Goal: Task Accomplishment & Management: Complete application form

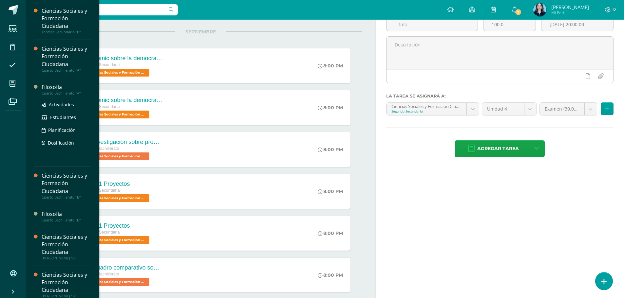
scroll to position [118, 0]
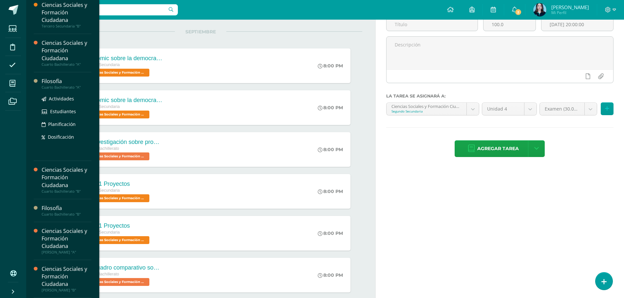
click at [55, 89] on div "Cuarto Bachillerato "A"" at bounding box center [67, 87] width 50 height 5
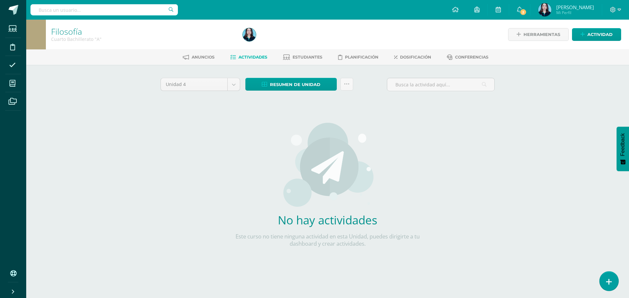
click at [603, 280] on link at bounding box center [608, 281] width 19 height 19
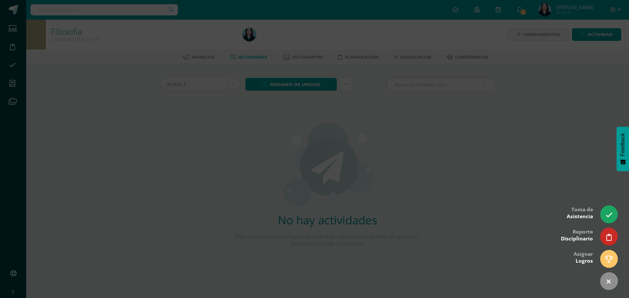
click at [547, 122] on div at bounding box center [314, 149] width 629 height 298
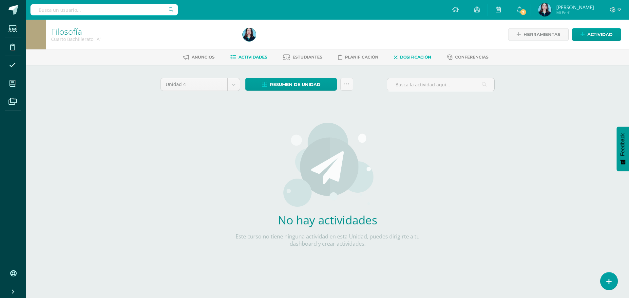
click at [405, 55] on span "Dosificación" at bounding box center [415, 57] width 31 height 5
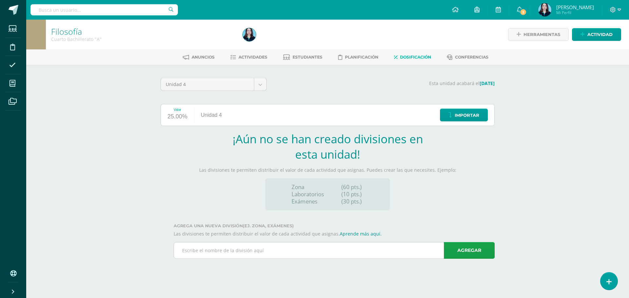
click at [226, 256] on input "text" at bounding box center [334, 251] width 320 height 16
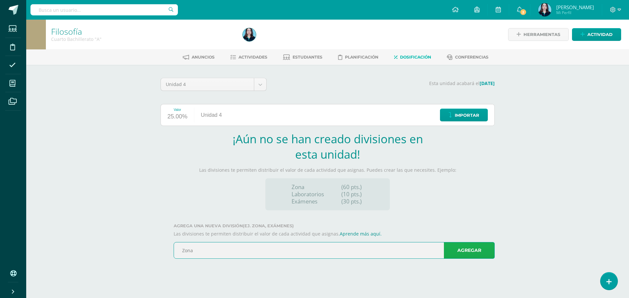
type input "Zona"
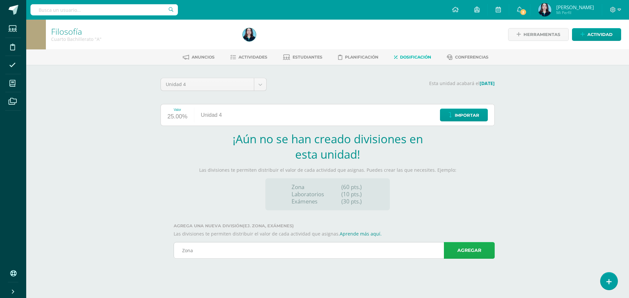
click at [479, 253] on link "Agregar" at bounding box center [469, 250] width 51 height 17
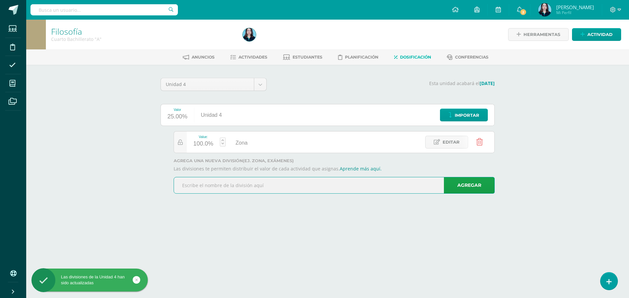
click at [221, 190] on input "text" at bounding box center [334, 185] width 320 height 16
type input "Examen"
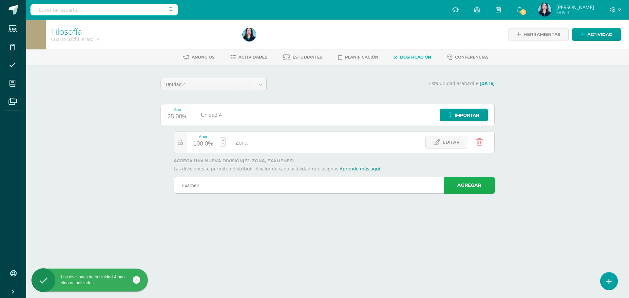
click at [490, 192] on link "Agregar" at bounding box center [469, 185] width 51 height 17
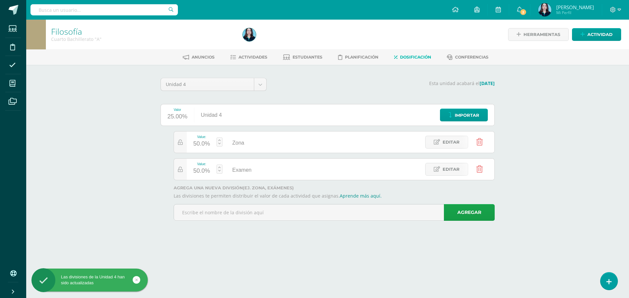
click at [219, 139] on link at bounding box center [219, 141] width 6 height 9
click at [246, 124] on link "Guardar" at bounding box center [254, 125] width 45 height 9
click at [179, 146] on div at bounding box center [180, 142] width 13 height 21
click at [218, 140] on link at bounding box center [219, 141] width 6 height 9
click at [247, 124] on link "Guardar" at bounding box center [254, 125] width 45 height 9
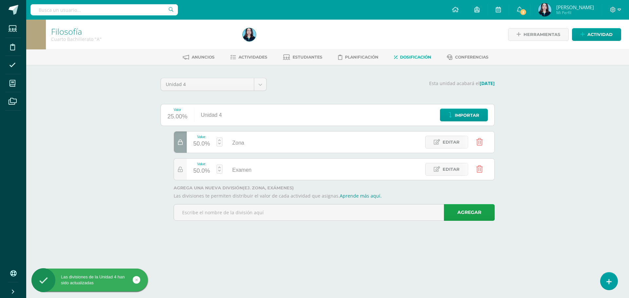
click at [181, 149] on div at bounding box center [180, 142] width 13 height 21
click at [217, 139] on link at bounding box center [219, 141] width 6 height 9
drag, startPoint x: 200, startPoint y: 127, endPoint x: 205, endPoint y: 126, distance: 4.6
click at [205, 126] on icon at bounding box center [196, 125] width 49 height 9
click at [201, 125] on icon at bounding box center [184, 125] width 42 height 9
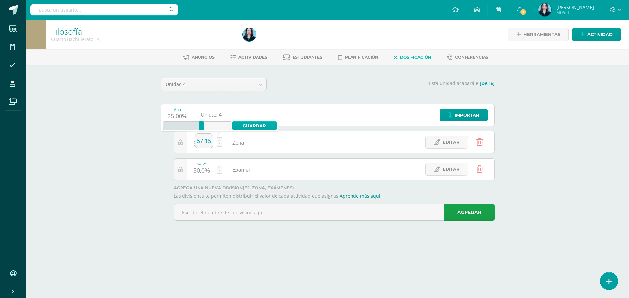
click at [242, 125] on link "Guardar" at bounding box center [254, 125] width 45 height 9
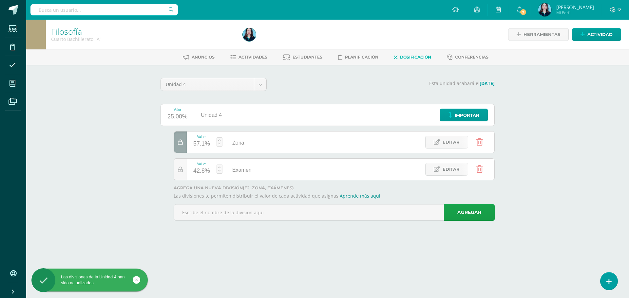
click at [182, 143] on icon at bounding box center [180, 143] width 5 height 6
click at [217, 138] on link at bounding box center [219, 141] width 6 height 9
click at [239, 125] on link "Guardar" at bounding box center [254, 125] width 45 height 9
click at [177, 145] on div at bounding box center [180, 142] width 13 height 21
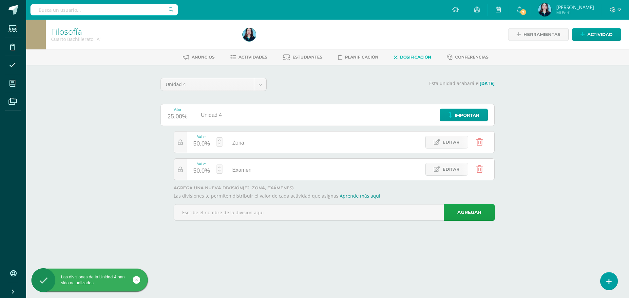
click at [222, 139] on link at bounding box center [219, 141] width 6 height 9
click at [235, 128] on link "Guardar" at bounding box center [254, 125] width 45 height 9
click at [219, 140] on link at bounding box center [219, 141] width 6 height 9
drag, startPoint x: 199, startPoint y: 130, endPoint x: 204, endPoint y: 129, distance: 5.1
click at [204, 129] on icon at bounding box center [196, 125] width 49 height 9
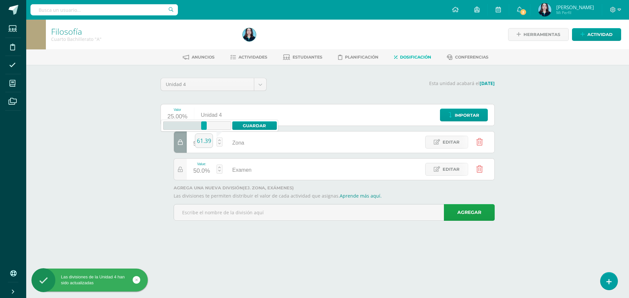
click at [198, 126] on icon at bounding box center [183, 125] width 41 height 9
drag, startPoint x: 196, startPoint y: 123, endPoint x: 200, endPoint y: 123, distance: 3.9
click at [200, 123] on div at bounding box center [200, 125] width 6 height 9
click at [242, 123] on link "Guardar" at bounding box center [254, 125] width 45 height 9
click at [217, 141] on link at bounding box center [219, 141] width 6 height 9
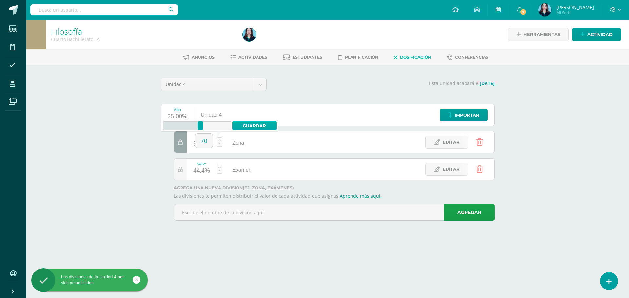
click at [250, 124] on link "Guardar" at bounding box center [254, 125] width 45 height 9
click at [219, 138] on link at bounding box center [219, 141] width 6 height 9
click at [259, 121] on div "0 100 0 0 – 55.6 70 Guardar" at bounding box center [219, 126] width 117 height 12
click at [258, 126] on link "Guardar" at bounding box center [254, 125] width 45 height 9
click at [177, 139] on div at bounding box center [180, 142] width 13 height 21
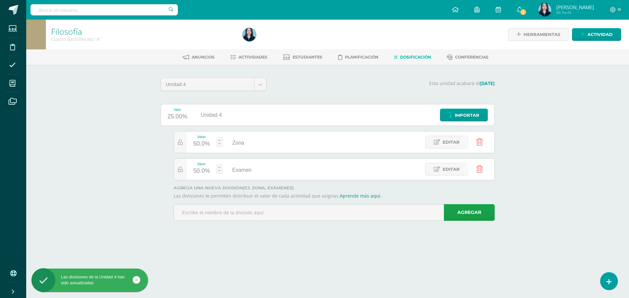
click at [219, 142] on link at bounding box center [219, 141] width 6 height 9
click at [244, 122] on link "Guardar" at bounding box center [254, 125] width 45 height 9
click at [177, 150] on div at bounding box center [180, 142] width 13 height 21
click at [217, 141] on link at bounding box center [219, 141] width 6 height 9
click at [234, 127] on link "Guardar" at bounding box center [254, 125] width 45 height 9
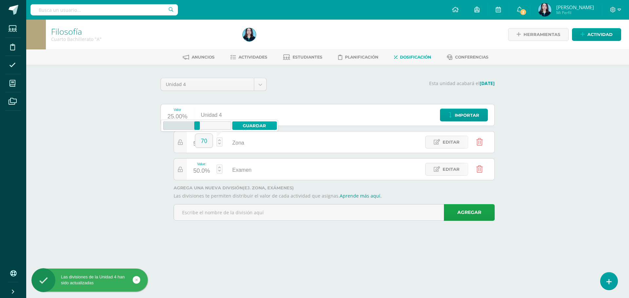
type input "70"
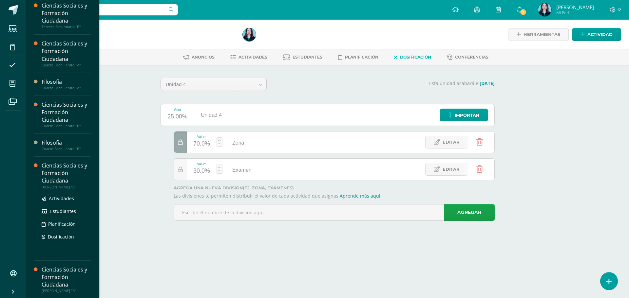
scroll to position [118, 0]
click at [61, 144] on div "Filosofía" at bounding box center [67, 143] width 50 height 8
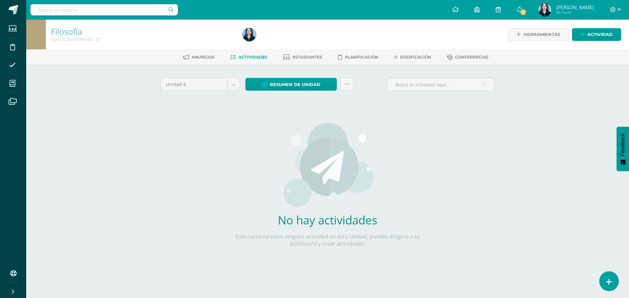
click at [600, 283] on link at bounding box center [608, 281] width 19 height 19
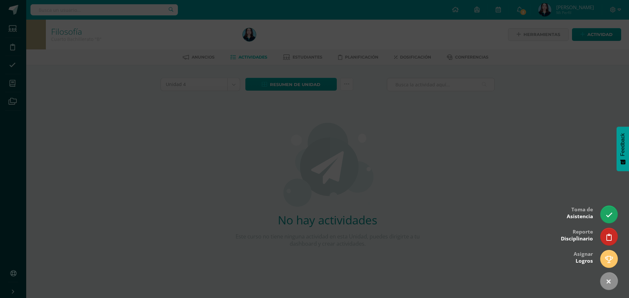
click at [550, 170] on div at bounding box center [314, 149] width 629 height 298
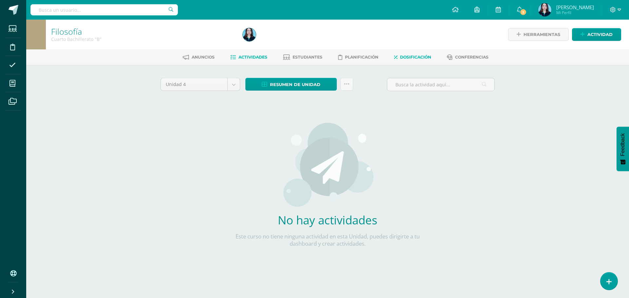
click at [426, 54] on link "Dosificación" at bounding box center [412, 57] width 37 height 10
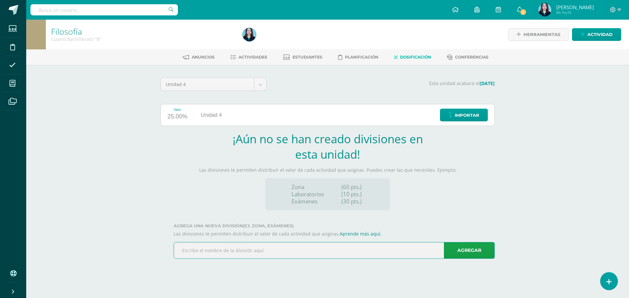
click at [285, 250] on input "text" at bounding box center [334, 251] width 320 height 16
type input "Zona"
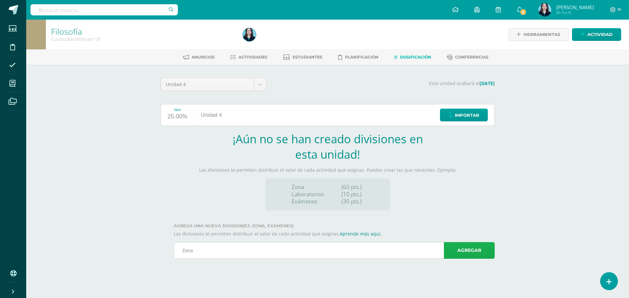
click at [464, 253] on link "Agregar" at bounding box center [469, 250] width 51 height 17
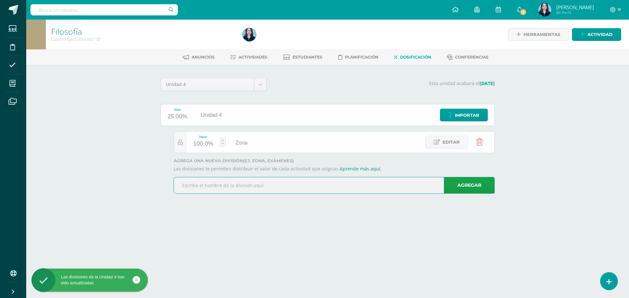
click at [204, 185] on input "text" at bounding box center [334, 185] width 320 height 16
type input "Examen"
click at [474, 188] on link "Agregar" at bounding box center [469, 185] width 51 height 17
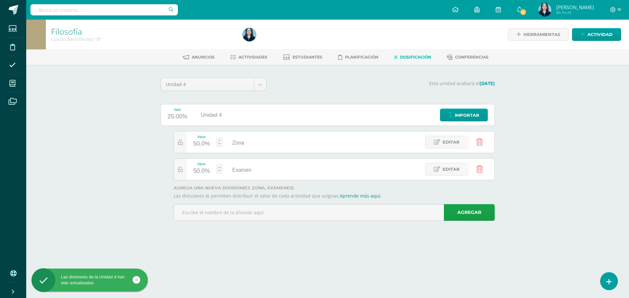
click at [215, 139] on div "Value: 50.0%" at bounding box center [202, 142] width 30 height 21
click at [219, 139] on link at bounding box center [219, 141] width 6 height 9
click at [241, 125] on link "Guardar" at bounding box center [254, 125] width 45 height 9
click at [179, 146] on div at bounding box center [180, 142] width 13 height 21
click at [219, 138] on link at bounding box center [219, 141] width 6 height 9
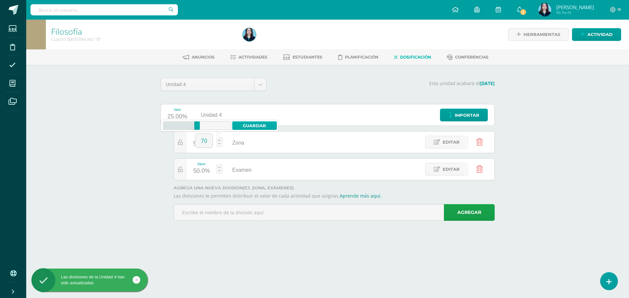
click at [236, 125] on link "Guardar" at bounding box center [254, 125] width 45 height 9
click at [182, 143] on icon at bounding box center [180, 143] width 5 height 6
click at [219, 139] on link at bounding box center [219, 141] width 6 height 9
click at [201, 128] on div at bounding box center [201, 125] width 6 height 9
click at [249, 122] on link "Guardar" at bounding box center [254, 125] width 45 height 9
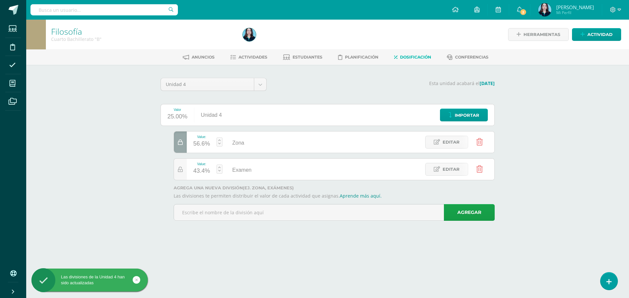
click at [218, 140] on link at bounding box center [219, 141] width 6 height 9
click at [256, 126] on link "Guardar" at bounding box center [254, 125] width 45 height 9
click at [217, 141] on link at bounding box center [219, 141] width 6 height 9
click at [253, 125] on link "Guardar" at bounding box center [254, 125] width 45 height 9
click at [220, 141] on link at bounding box center [219, 141] width 6 height 9
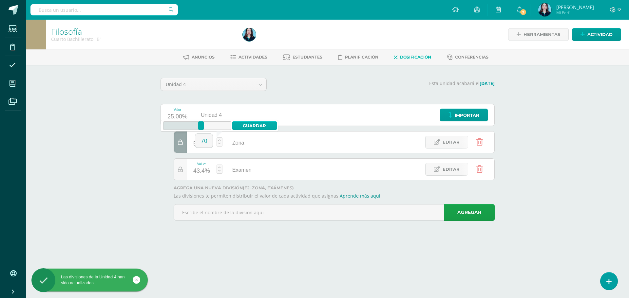
click at [246, 122] on link "Guardar" at bounding box center [254, 125] width 45 height 9
click at [220, 138] on link at bounding box center [219, 141] width 6 height 9
click at [246, 127] on link "Guardar" at bounding box center [254, 125] width 45 height 9
click at [185, 139] on div at bounding box center [180, 142] width 13 height 21
click at [220, 139] on link at bounding box center [219, 141] width 6 height 9
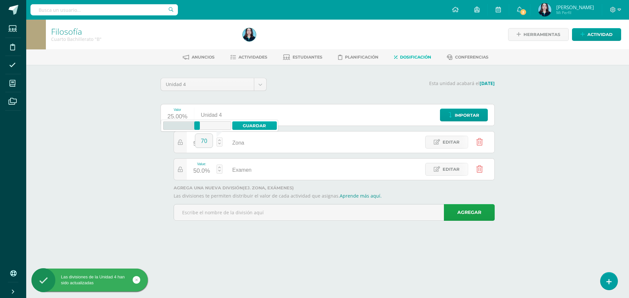
click at [238, 127] on link "Guardar" at bounding box center [254, 125] width 45 height 9
click at [218, 140] on link at bounding box center [219, 141] width 6 height 9
click at [242, 124] on link "Guardar" at bounding box center [254, 125] width 45 height 9
click at [182, 142] on icon at bounding box center [180, 143] width 5 height 6
click at [223, 140] on div "Zona" at bounding box center [236, 142] width 28 height 21
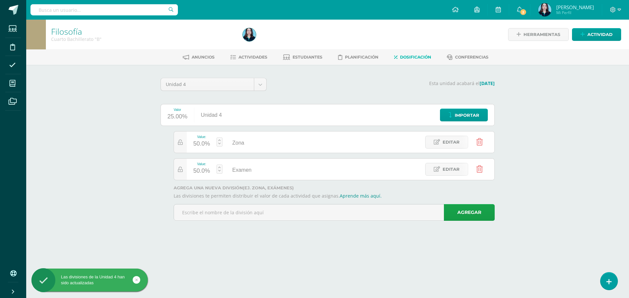
click at [221, 139] on link at bounding box center [219, 141] width 6 height 9
click at [247, 126] on link "Guardar" at bounding box center [254, 125] width 45 height 9
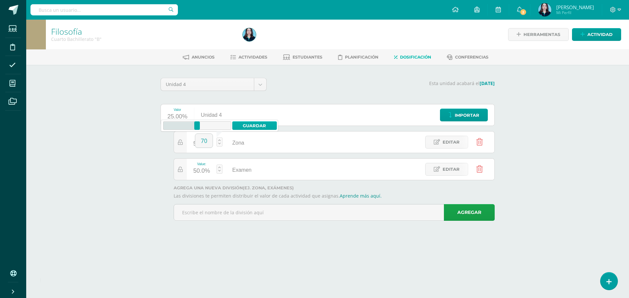
type input "70"
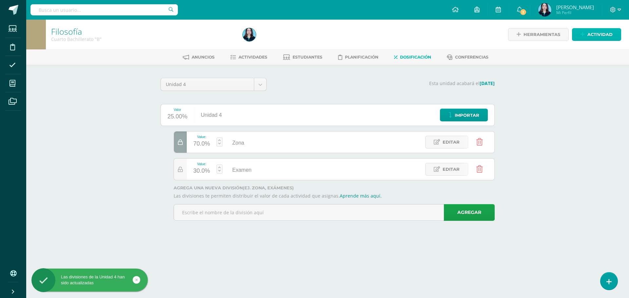
click at [591, 34] on span "Actividad" at bounding box center [599, 34] width 25 height 12
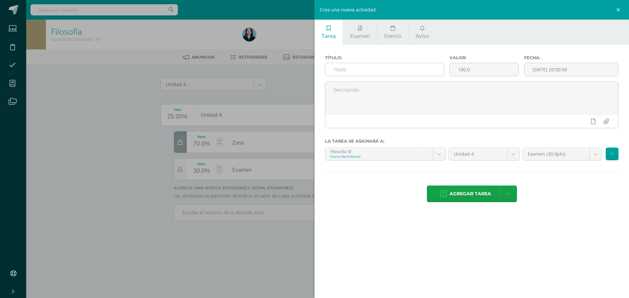
click at [400, 68] on input "text" at bounding box center [384, 69] width 119 height 13
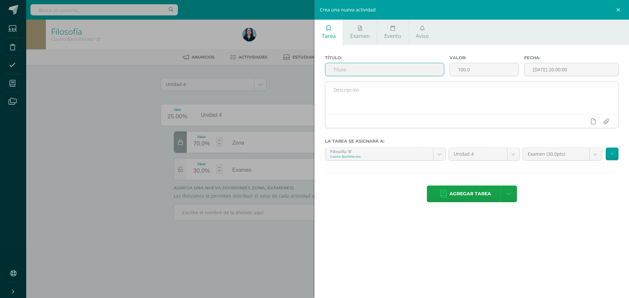
type input "f"
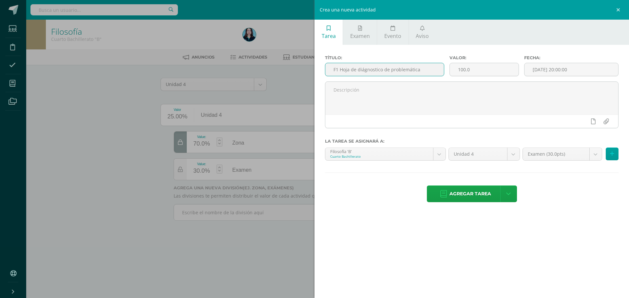
drag, startPoint x: 423, startPoint y: 69, endPoint x: 341, endPoint y: 71, distance: 82.2
click at [341, 71] on input "F1 Hoja de diágnostico de problemática" at bounding box center [384, 69] width 119 height 13
drag, startPoint x: 366, startPoint y: 67, endPoint x: 351, endPoint y: 68, distance: 15.1
click at [351, 68] on input "F1 Guía sobre" at bounding box center [384, 69] width 119 height 13
type input "F1 Guía imagen sobre la belleza"
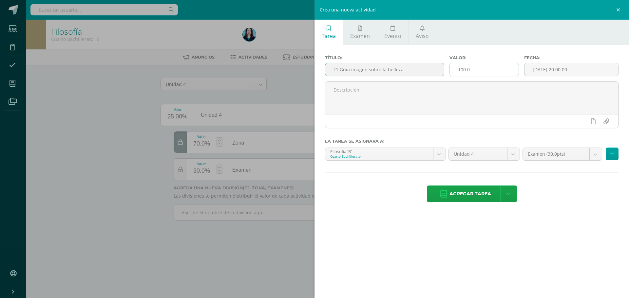
click at [485, 65] on input "100.0" at bounding box center [483, 69] width 69 height 13
type input "10.00"
click at [554, 70] on input "[DATE] 20:00:00" at bounding box center [571, 69] width 94 height 13
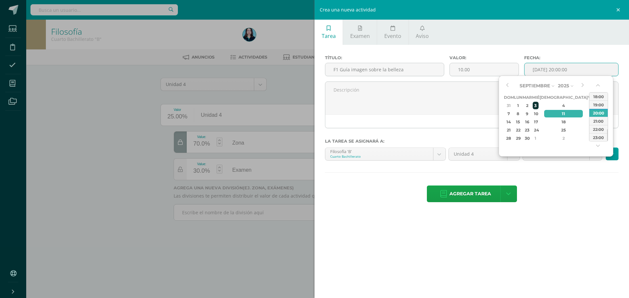
click at [538, 103] on div "3" at bounding box center [535, 106] width 6 height 8
type input "2025-09-03 20:00"
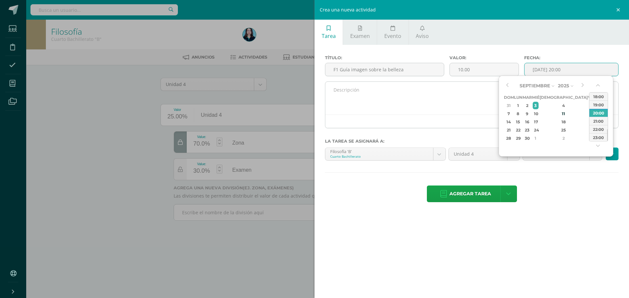
click at [479, 106] on textarea at bounding box center [471, 98] width 293 height 33
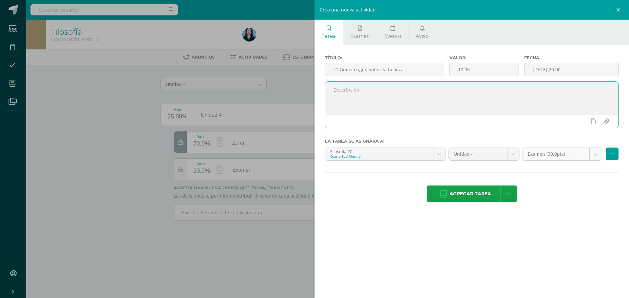
click at [554, 155] on body "Las divisiones de la Unidad 4 han sido actualizadas Las divisiones de la Unidad…" at bounding box center [314, 119] width 629 height 239
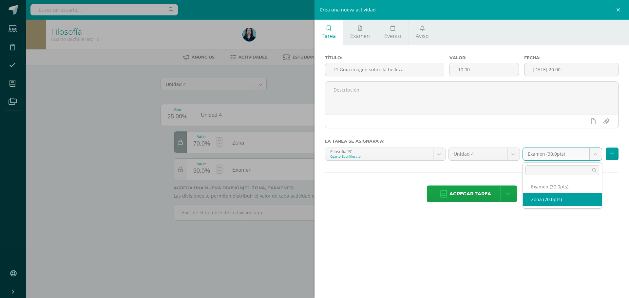
select select "50055"
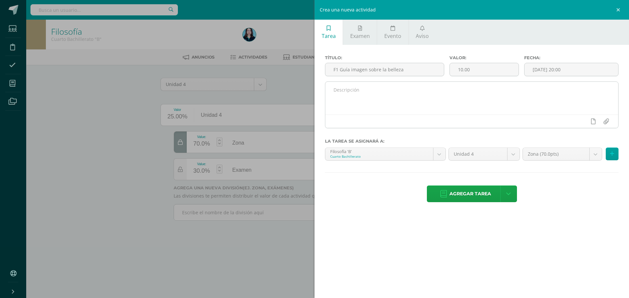
drag, startPoint x: 480, startPoint y: 192, endPoint x: 479, endPoint y: 121, distance: 71.0
click at [479, 121] on div "Título: F1 Guía imagen sobre la belleza Valor: 10.00 Fecha: 2025-09-03 20:00 La…" at bounding box center [471, 129] width 314 height 169
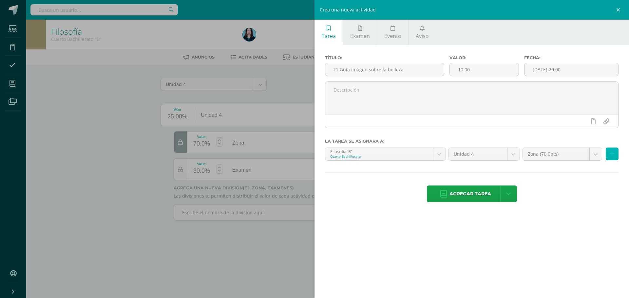
click at [610, 154] on icon at bounding box center [612, 154] width 4 height 6
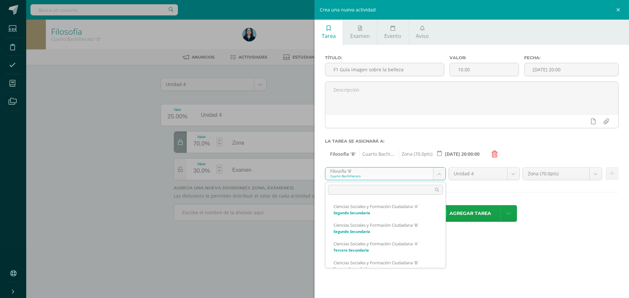
click at [431, 169] on body "Las divisiones de la Unidad 4 han sido actualizadas Las divisiones de la Unidad…" at bounding box center [314, 119] width 629 height 239
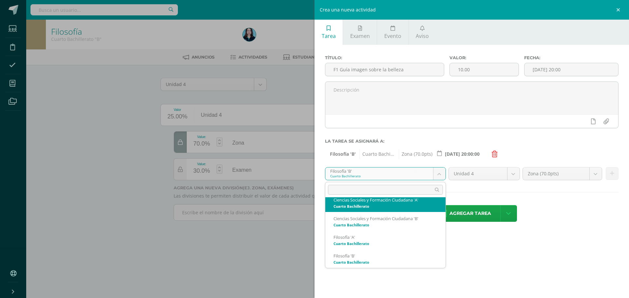
scroll to position [77, 0]
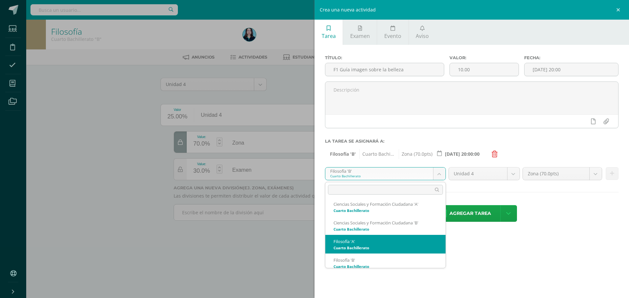
select select "29796"
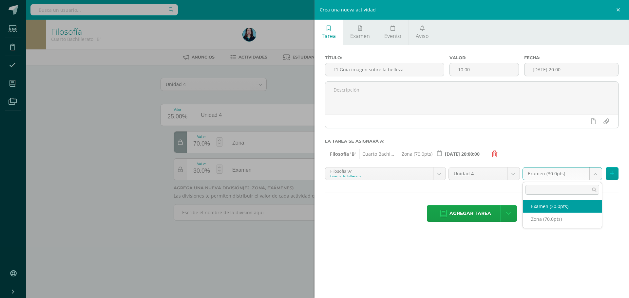
click at [582, 174] on body "Las divisiones de la Unidad 4 han sido actualizadas Las divisiones de la Unidad…" at bounding box center [314, 119] width 629 height 239
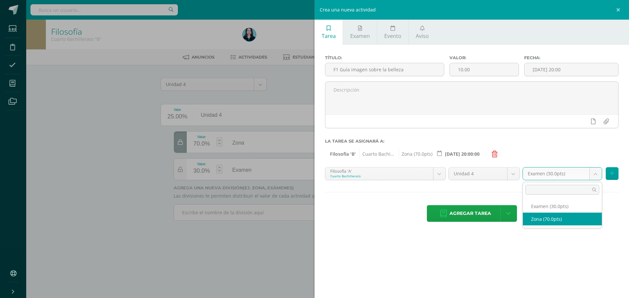
select select "50053"
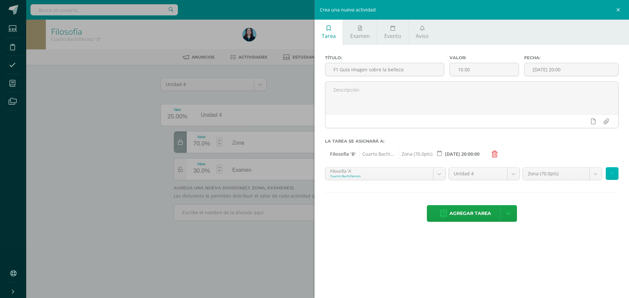
click at [612, 173] on icon at bounding box center [612, 174] width 4 height 6
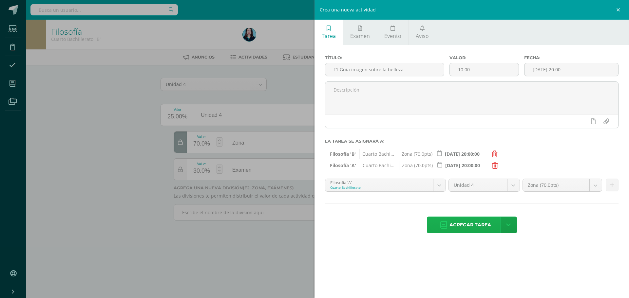
click at [472, 223] on span "Agregar tarea" at bounding box center [470, 225] width 42 height 16
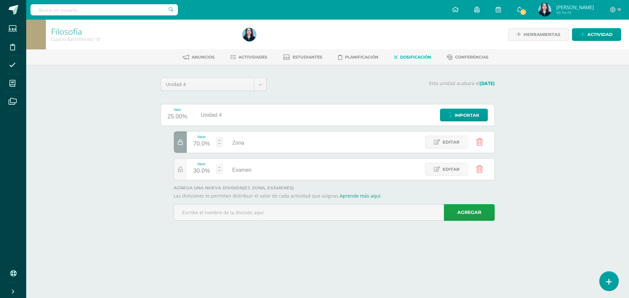
click at [614, 279] on link at bounding box center [608, 281] width 19 height 19
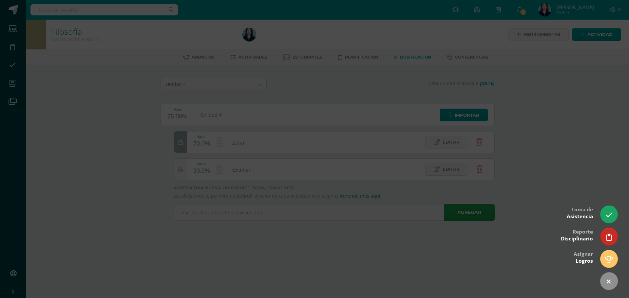
click at [575, 153] on div at bounding box center [314, 149] width 629 height 298
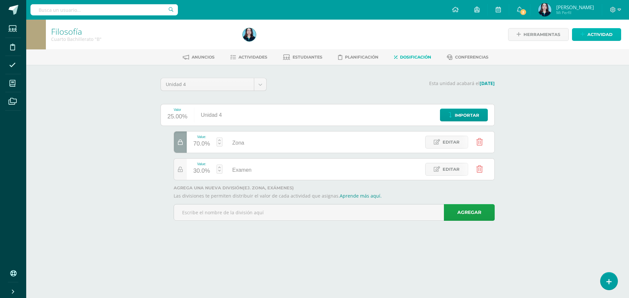
click at [580, 38] on link "Actividad" at bounding box center [596, 34] width 49 height 13
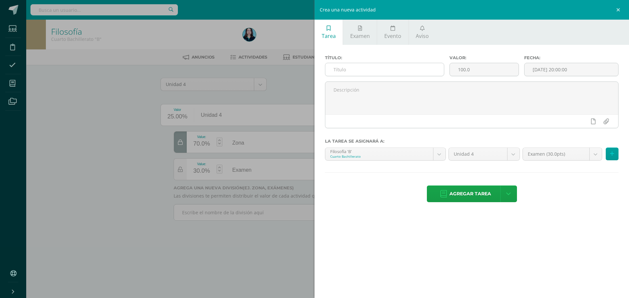
click at [362, 76] on input "text" at bounding box center [384, 69] width 119 height 13
type input "F2 Hoja de trabajo sobre obra artística"
click at [482, 68] on input "100.0" at bounding box center [483, 69] width 69 height 13
type input "10.00"
click at [538, 62] on div "Fecha: [DATE] 20:00:00" at bounding box center [571, 68] width 100 height 26
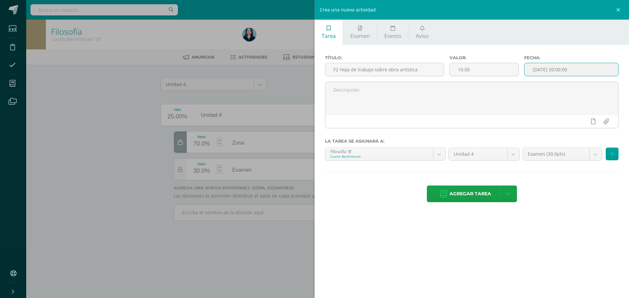
click at [540, 66] on input "[DATE] 20:00:00" at bounding box center [571, 69] width 94 height 13
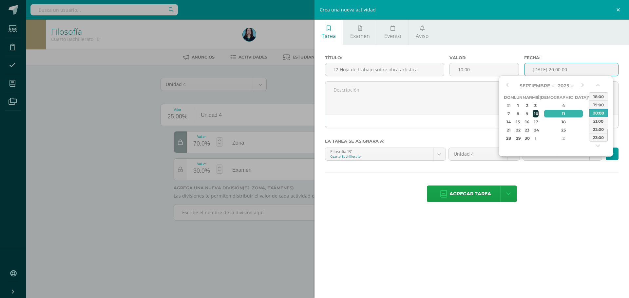
click at [538, 111] on div "10" at bounding box center [535, 114] width 6 height 8
type input "[DATE] 20:00"
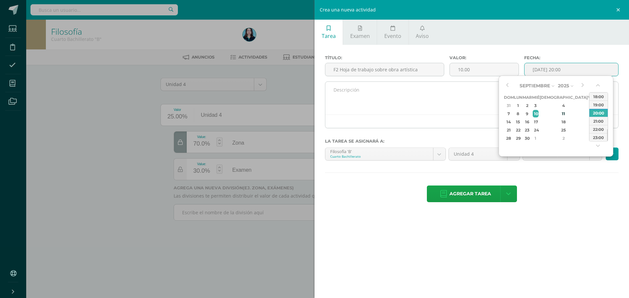
click at [448, 103] on textarea at bounding box center [471, 98] width 293 height 33
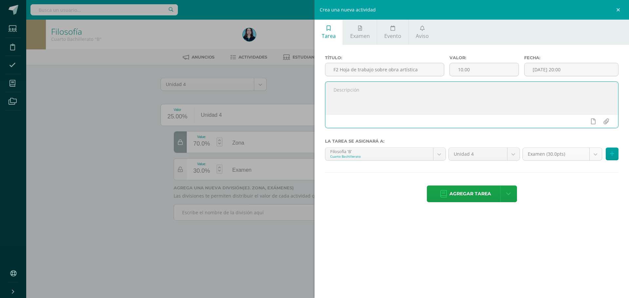
click at [544, 156] on body "Tarea asignada exitosamente Estudiantes Disciplina Asistencia Mis cursos Archiv…" at bounding box center [314, 119] width 629 height 239
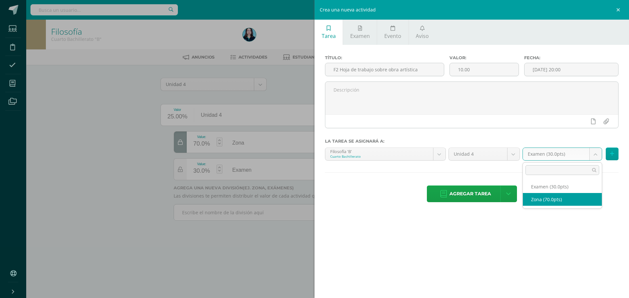
select select "50055"
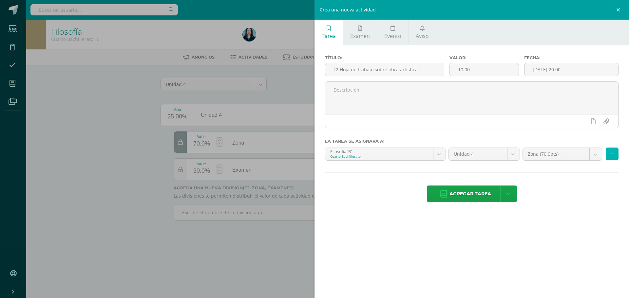
click at [611, 155] on icon at bounding box center [612, 154] width 4 height 6
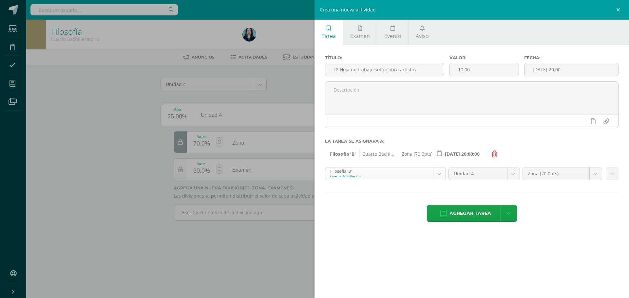
click at [436, 172] on body "Tarea asignada exitosamente Estudiantes Disciplina Asistencia Mis cursos Archiv…" at bounding box center [314, 119] width 629 height 239
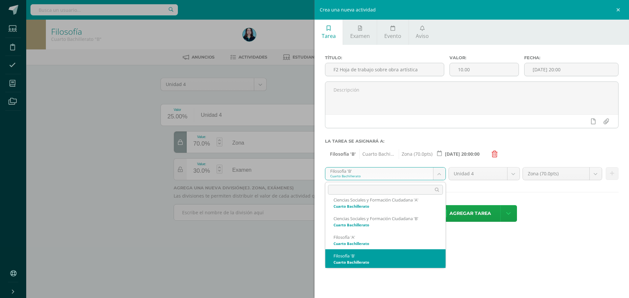
scroll to position [77, 0]
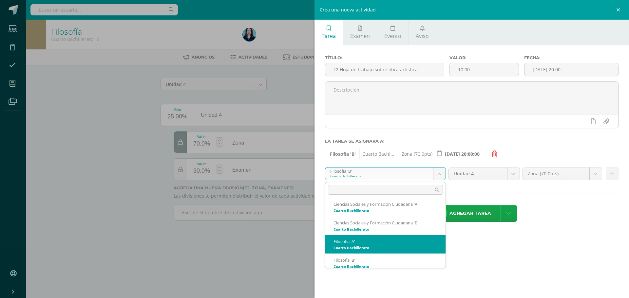
select select "29796"
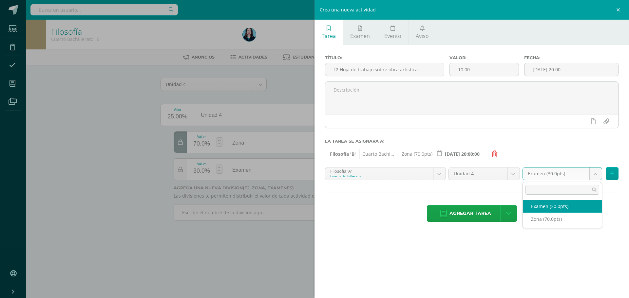
click at [599, 175] on body "Tarea asignada exitosamente Estudiantes Disciplina Asistencia Mis cursos Archiv…" at bounding box center [314, 119] width 629 height 239
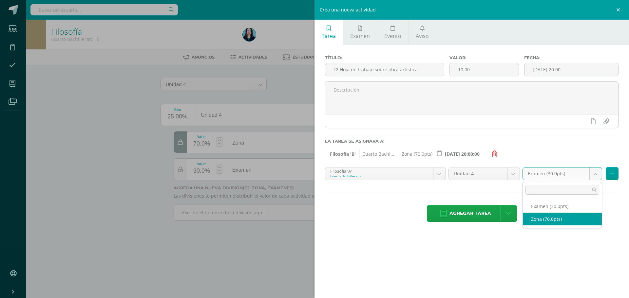
select select "50053"
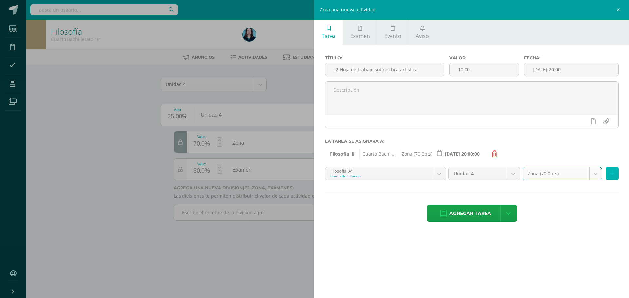
click at [612, 172] on icon at bounding box center [612, 174] width 4 height 6
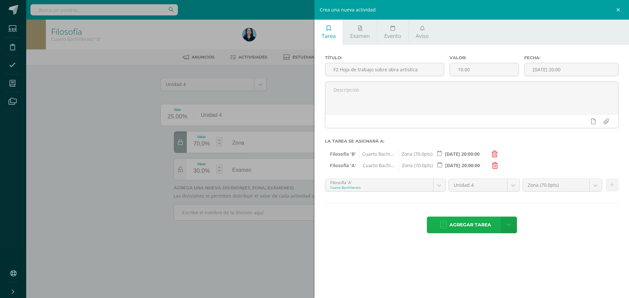
click at [463, 228] on span "Agregar tarea" at bounding box center [470, 225] width 42 height 16
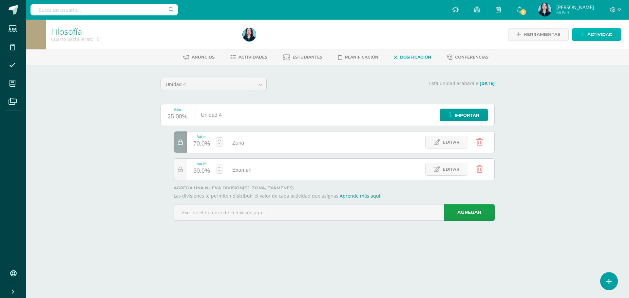
click at [577, 34] on link "Actividad" at bounding box center [596, 34] width 49 height 13
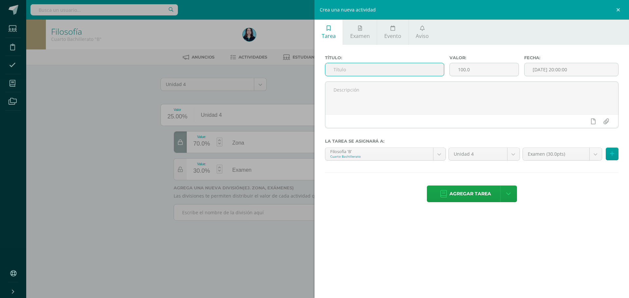
click at [336, 71] on input "text" at bounding box center [384, 69] width 119 height 13
type input "F3 E"
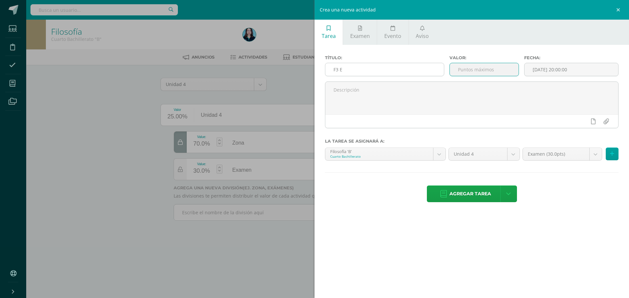
click at [355, 72] on input "F3 E" at bounding box center [384, 69] width 119 height 13
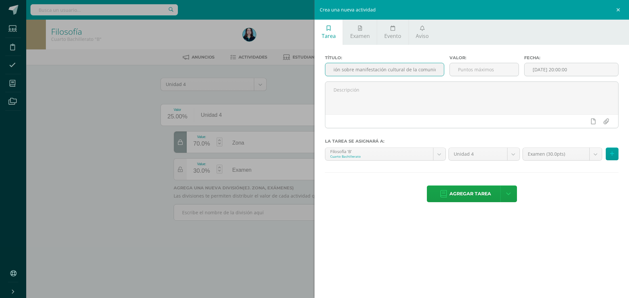
scroll to position [0, 26]
type input "F3 Exposición sobre manifestación cultural de la comunidad"
click at [477, 76] on div at bounding box center [483, 69] width 69 height 13
click at [476, 65] on input "number" at bounding box center [483, 69] width 69 height 13
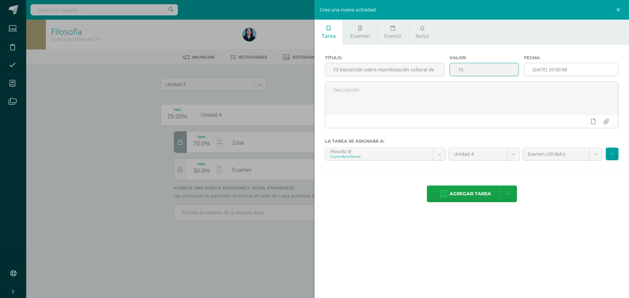
type input "10"
click at [556, 69] on input "[DATE] 20:00:00" at bounding box center [571, 69] width 94 height 13
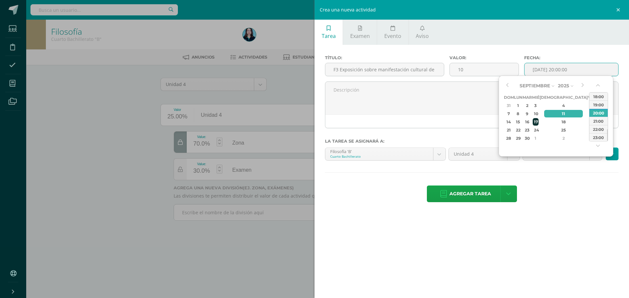
click at [538, 118] on div "17" at bounding box center [535, 122] width 6 height 8
type input "2025-09-17 20:00"
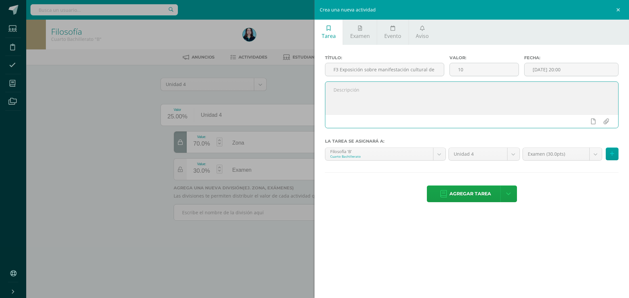
click at [430, 109] on textarea at bounding box center [471, 98] width 293 height 33
click at [567, 149] on body "Tarea asignada exitosamente Estudiantes Disciplina Asistencia Mis cursos Archiv…" at bounding box center [314, 119] width 629 height 239
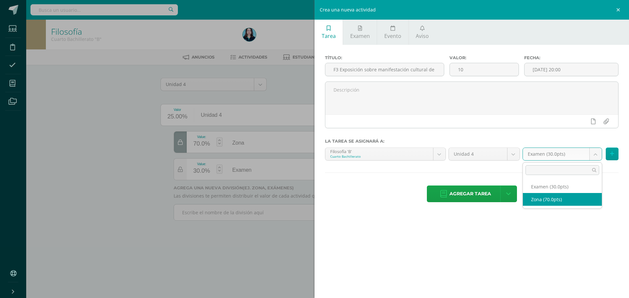
select select "50055"
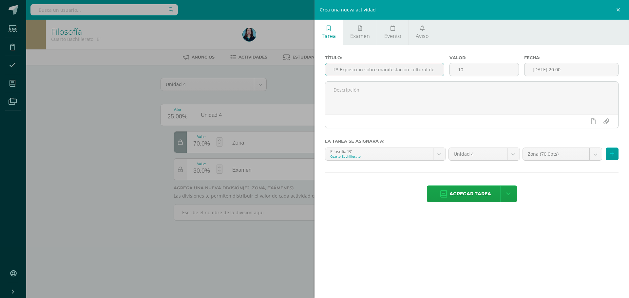
scroll to position [0, 26]
drag, startPoint x: 409, startPoint y: 68, endPoint x: 441, endPoint y: 67, distance: 31.4
click at [441, 67] on input "F3 Exposición sobre manifestación cultural de la comunidad" at bounding box center [384, 69] width 119 height 13
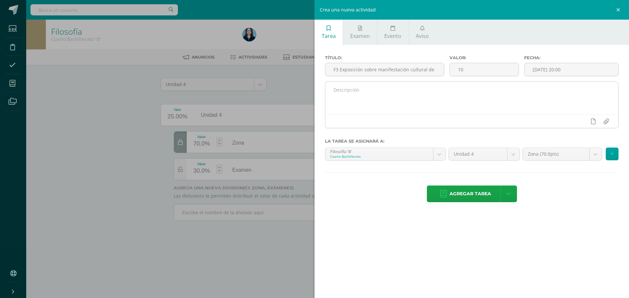
drag, startPoint x: 486, startPoint y: 195, endPoint x: 427, endPoint y: 98, distance: 113.9
click at [427, 98] on div "Título: F3 Exposición sobre manifestación cultural de la comunidad Valor: 10 Fe…" at bounding box center [471, 129] width 314 height 169
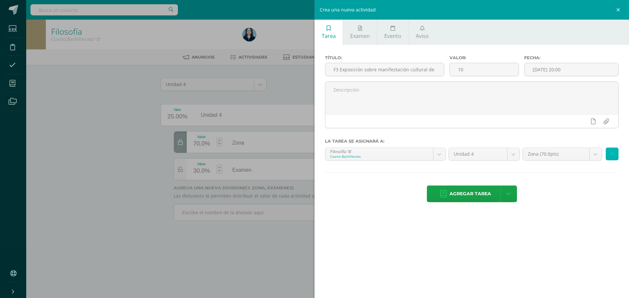
click at [612, 154] on icon at bounding box center [612, 154] width 4 height 6
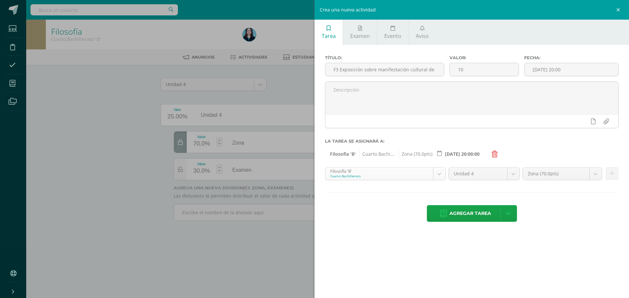
click at [438, 175] on body "Tarea asignada exitosamente Estudiantes Disciplina Asistencia Mis cursos Archiv…" at bounding box center [314, 119] width 629 height 239
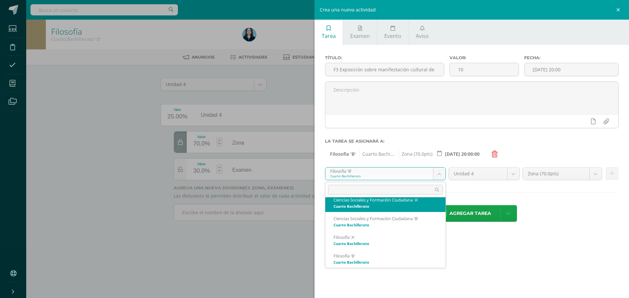
scroll to position [77, 0]
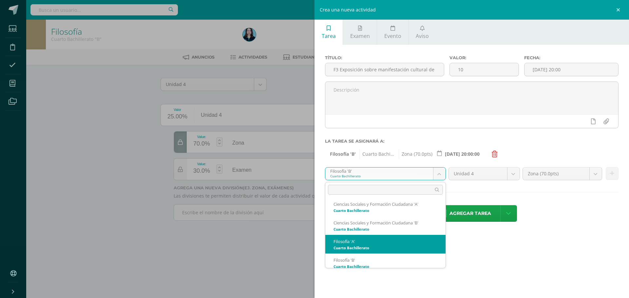
select select "29796"
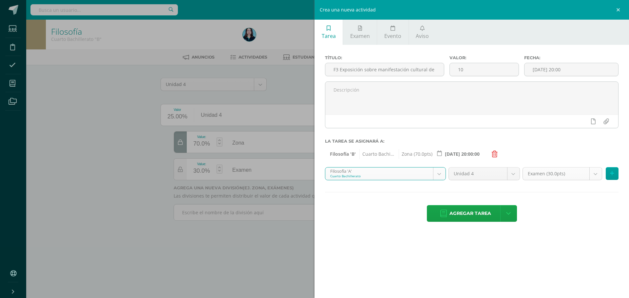
click at [593, 173] on body "Tarea asignada exitosamente Estudiantes Disciplina Asistencia Mis cursos Archiv…" at bounding box center [314, 119] width 629 height 239
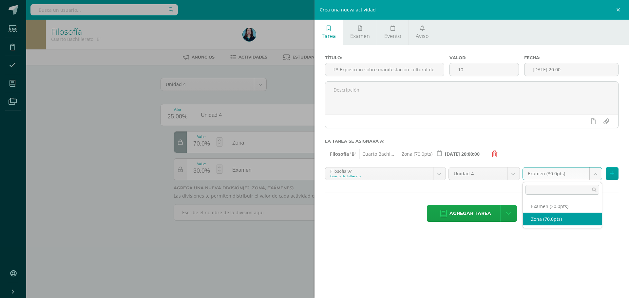
select select "50053"
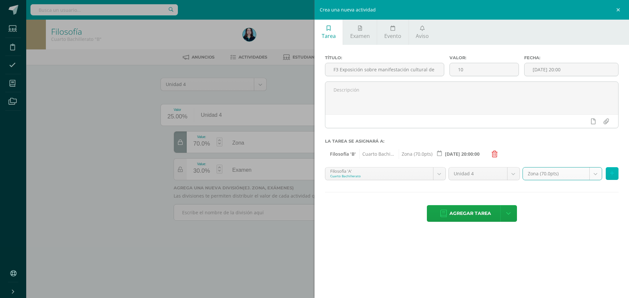
click at [613, 173] on icon at bounding box center [612, 174] width 4 height 6
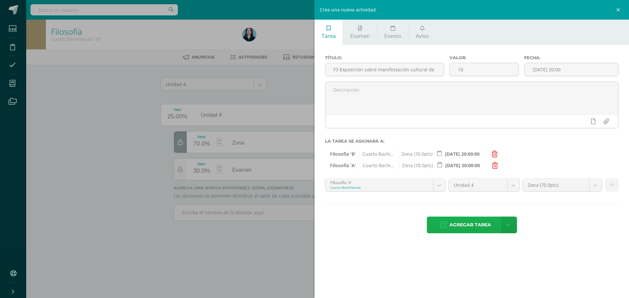
click at [455, 226] on span "Agregar tarea" at bounding box center [470, 225] width 42 height 16
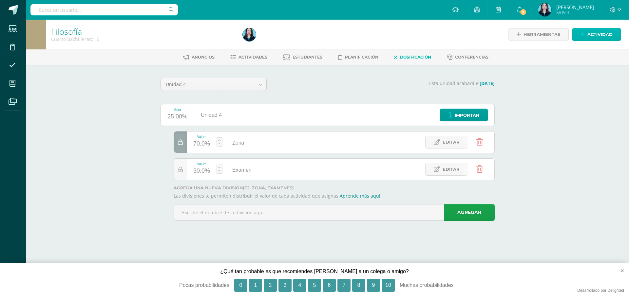
click at [576, 34] on link "Actividad" at bounding box center [596, 34] width 49 height 13
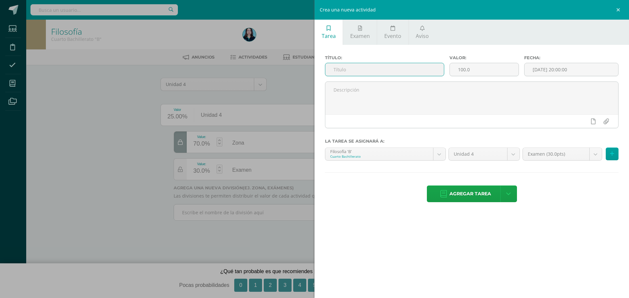
click at [363, 69] on input "text" at bounding box center [384, 69] width 119 height 13
type input "F4 Bitácora estética"
click at [484, 65] on input "100.0" at bounding box center [483, 69] width 69 height 13
type input "10.00"
click at [534, 71] on input "[DATE] 20:00:00" at bounding box center [571, 69] width 94 height 13
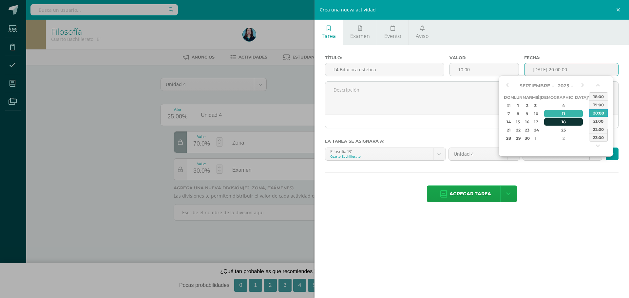
click at [553, 122] on div "18" at bounding box center [563, 122] width 39 height 8
type input "[DATE] 20:00"
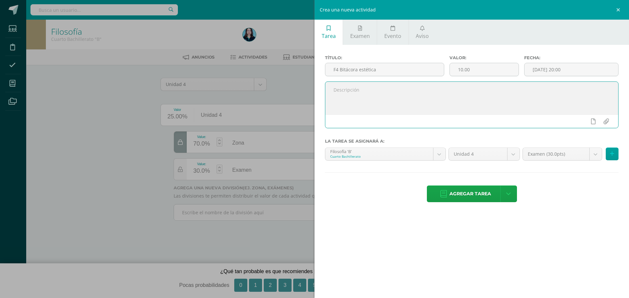
click at [432, 94] on textarea at bounding box center [471, 98] width 293 height 33
click at [559, 155] on body "Tarea asignada exitosamente Estudiantes Disciplina Asistencia Mis cursos Archiv…" at bounding box center [314, 119] width 629 height 239
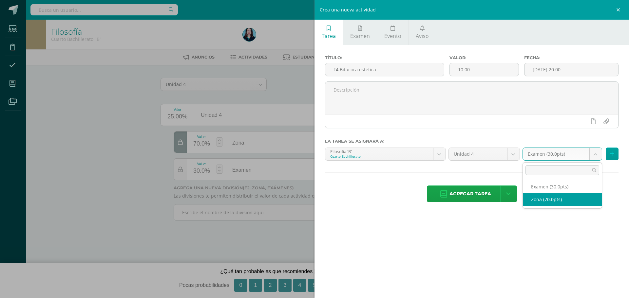
select select "50055"
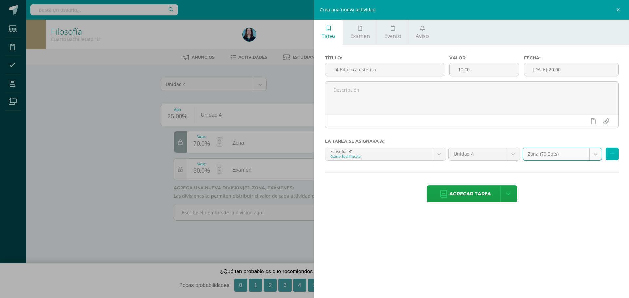
click at [612, 155] on icon at bounding box center [612, 154] width 4 height 6
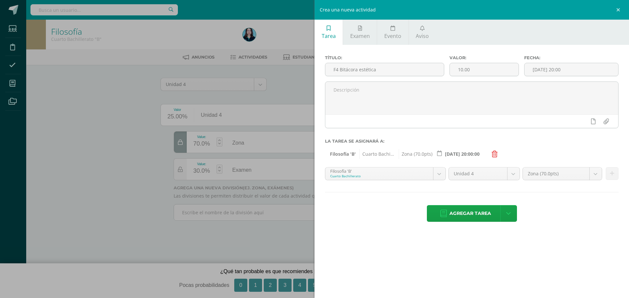
click at [438, 171] on body "Tarea asignada exitosamente Estudiantes Disciplina Asistencia Mis cursos Archiv…" at bounding box center [314, 119] width 629 height 239
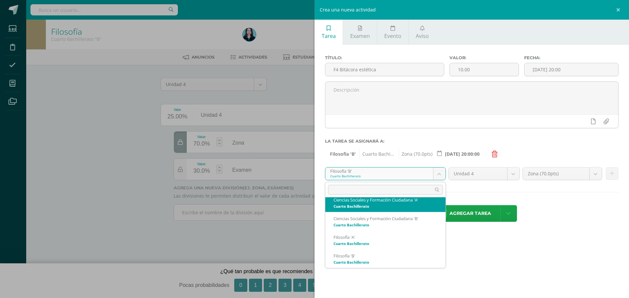
scroll to position [77, 0]
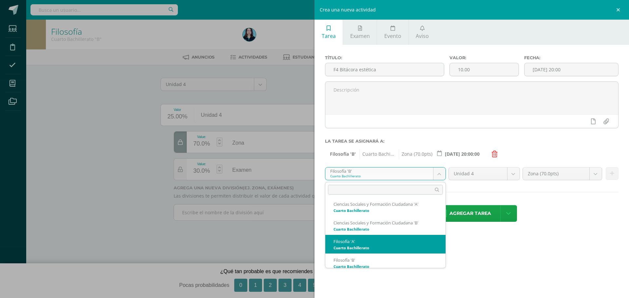
select select "29796"
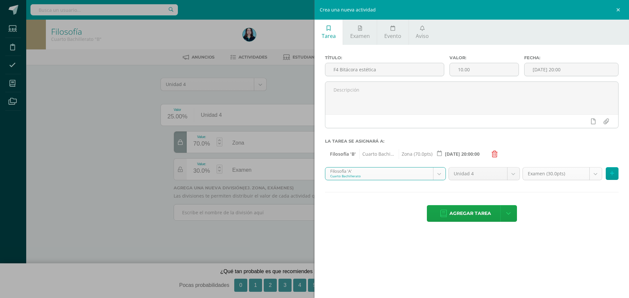
click at [590, 175] on body "Tarea asignada exitosamente Estudiantes Disciplina Asistencia Mis cursos Archiv…" at bounding box center [314, 119] width 629 height 239
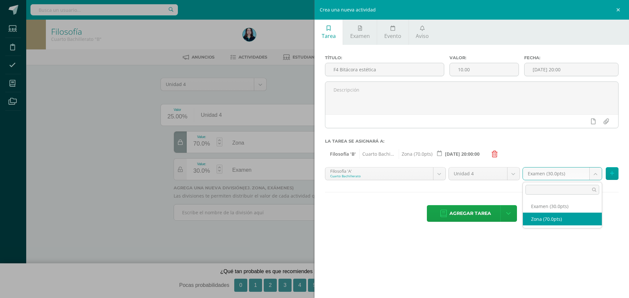
select select "50053"
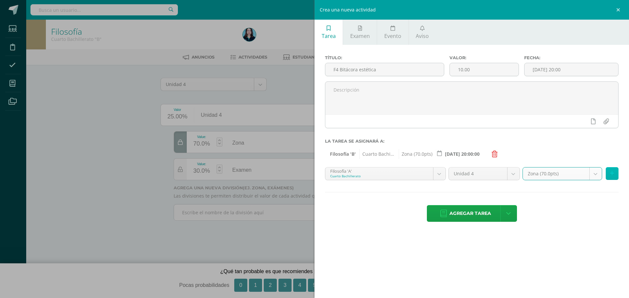
click at [616, 174] on button at bounding box center [611, 173] width 13 height 13
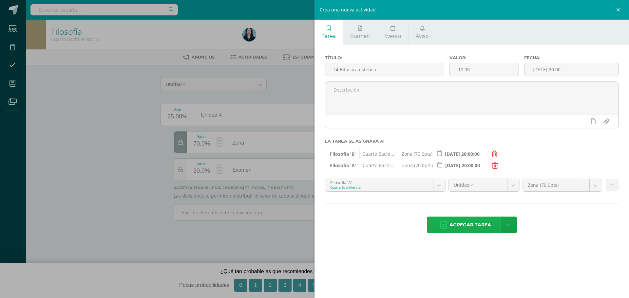
click at [466, 224] on span "Agregar tarea" at bounding box center [470, 225] width 42 height 16
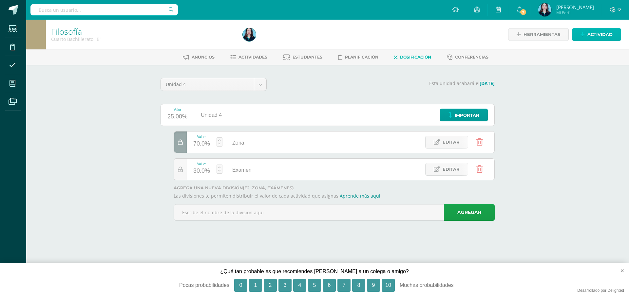
click at [579, 34] on link "Actividad" at bounding box center [596, 34] width 49 height 13
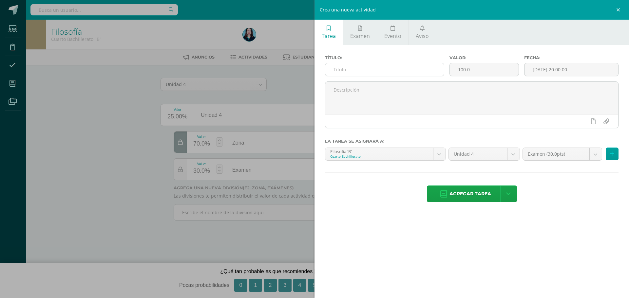
click at [387, 68] on input "text" at bounding box center [384, 69] width 119 height 13
type input "F5 Obra artística"
click at [473, 67] on input "100.0" at bounding box center [483, 69] width 69 height 13
type input "1"
type input "15.00"
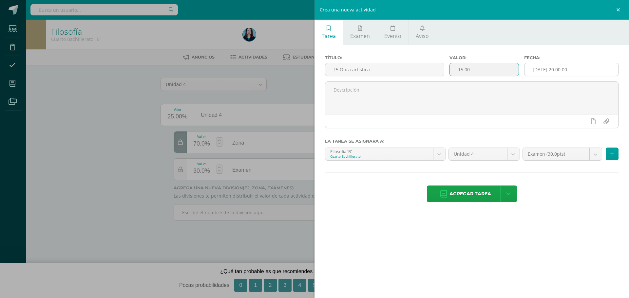
click at [531, 65] on input "[DATE] 20:00:00" at bounding box center [571, 69] width 94 height 13
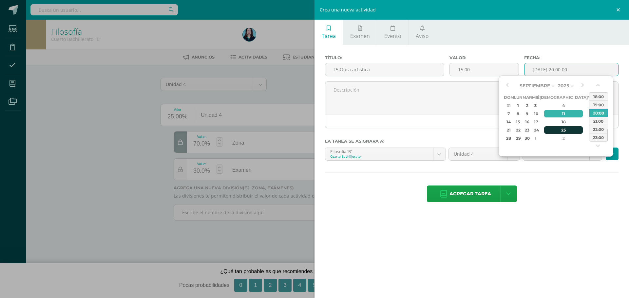
click at [554, 131] on div "25" at bounding box center [563, 130] width 39 height 8
type input "2025-09-25 20:00"
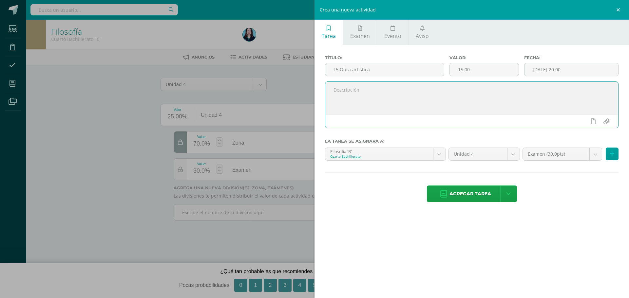
click at [419, 105] on textarea at bounding box center [471, 98] width 293 height 33
click at [539, 156] on body "Tarea asignada exitosamente Estudiantes Disciplina Asistencia Mis cursos Archiv…" at bounding box center [314, 119] width 629 height 239
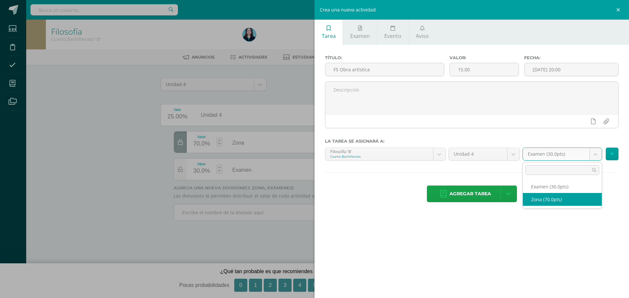
select select "50055"
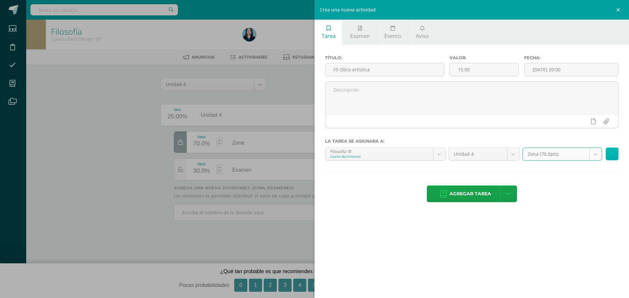
click at [607, 153] on button at bounding box center [611, 154] width 13 height 13
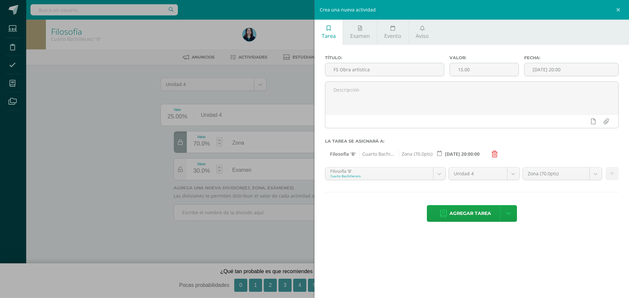
click at [421, 174] on body "Tarea asignada exitosamente Estudiantes Disciplina Asistencia Mis cursos Archiv…" at bounding box center [314, 119] width 629 height 239
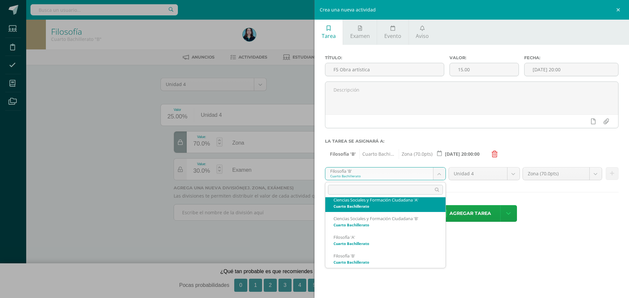
scroll to position [77, 0]
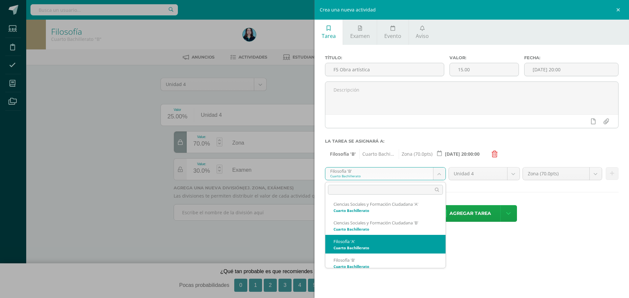
select select "29796"
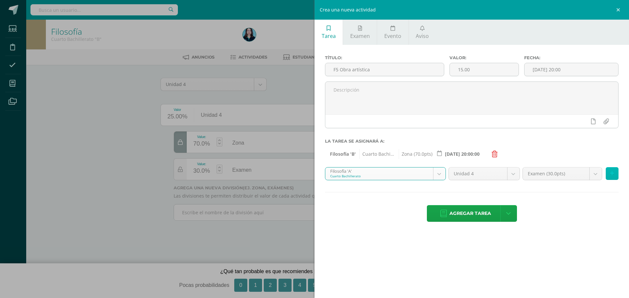
click at [612, 174] on icon at bounding box center [612, 174] width 4 height 6
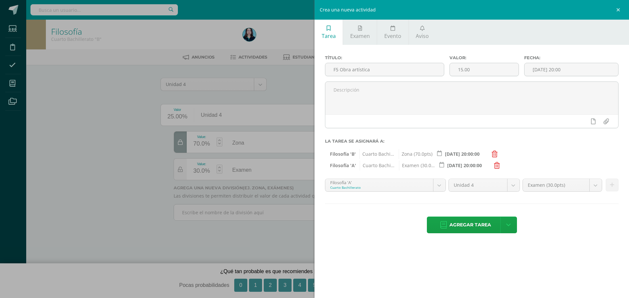
click at [496, 165] on icon at bounding box center [497, 165] width 6 height 7
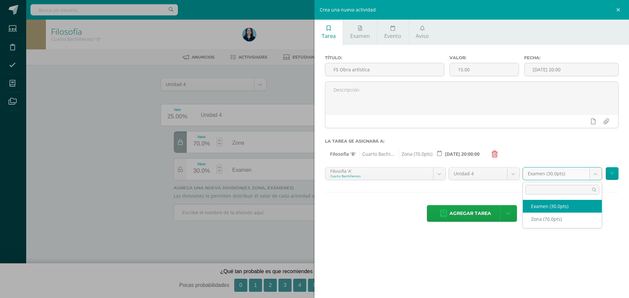
drag, startPoint x: 579, startPoint y: 175, endPoint x: 576, endPoint y: 183, distance: 9.1
click at [579, 175] on body "Tarea asignada exitosamente Estudiantes Disciplina Asistencia Mis cursos Archiv…" at bounding box center [314, 119] width 629 height 239
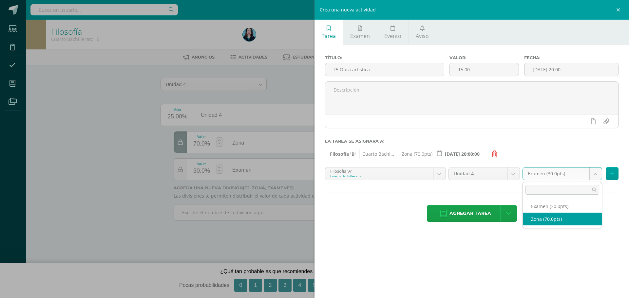
select select "50053"
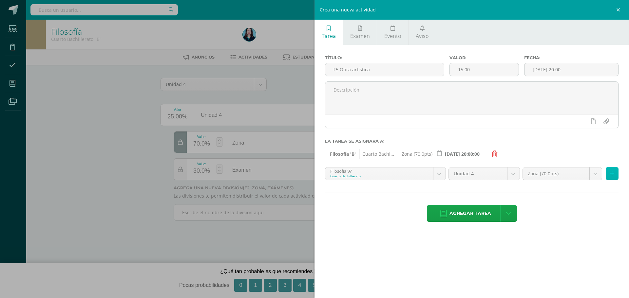
click at [612, 173] on icon at bounding box center [612, 174] width 4 height 6
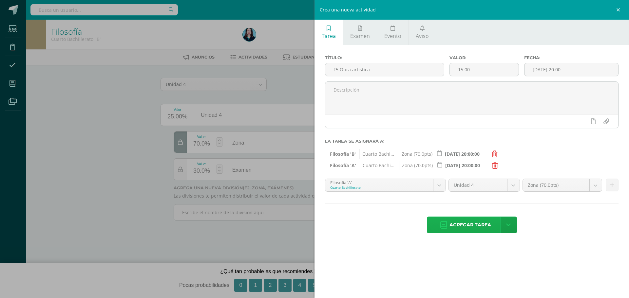
click at [465, 227] on span "Agregar tarea" at bounding box center [470, 225] width 42 height 16
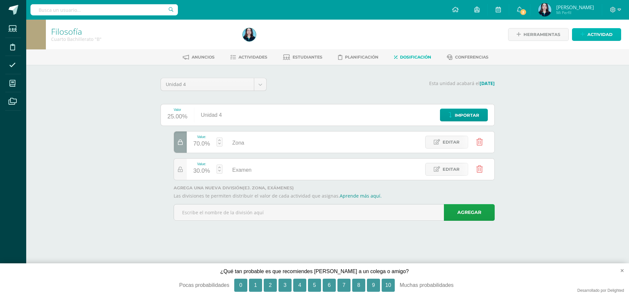
click at [599, 31] on span "Actividad" at bounding box center [599, 34] width 25 height 12
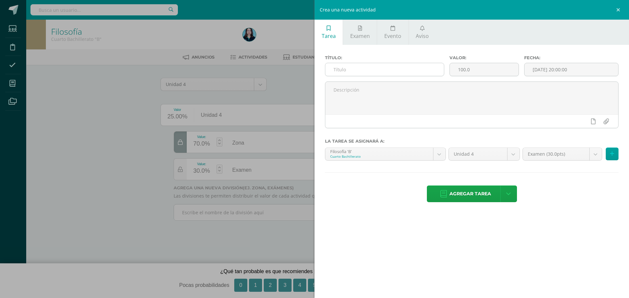
click at [383, 72] on input "text" at bounding box center [384, 69] width 119 height 13
type input "S1 Prueba Corta"
click at [499, 66] on input "100.0" at bounding box center [483, 69] width 69 height 13
type input "10.00"
click at [550, 72] on input "[DATE] 20:00:00" at bounding box center [571, 69] width 94 height 13
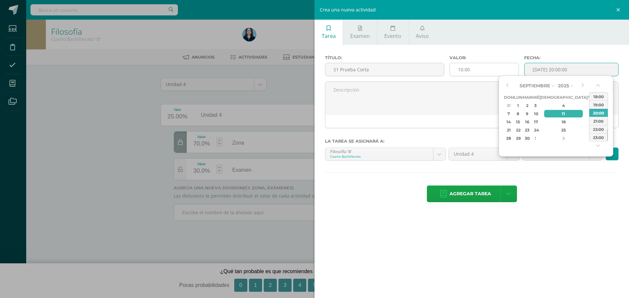
type input "2025-09-11 20:00"
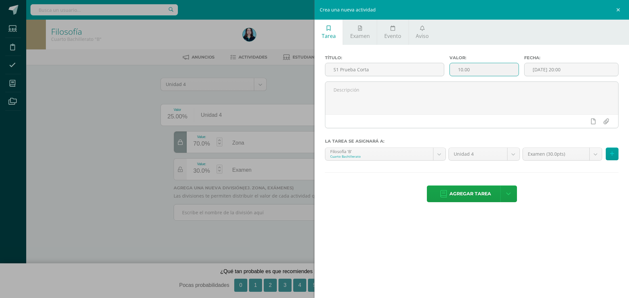
click at [473, 70] on input "10.00" at bounding box center [483, 69] width 69 height 13
type input "15.00"
click at [548, 67] on input "2025-09-11 20:00" at bounding box center [571, 69] width 94 height 13
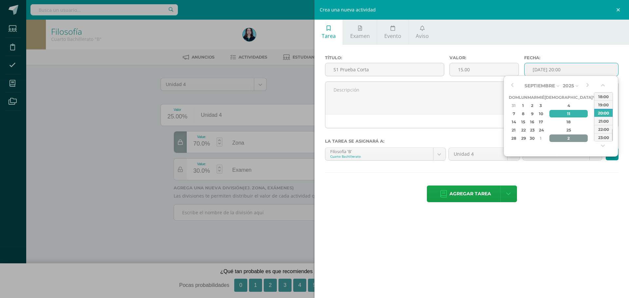
click at [560, 140] on div "2" at bounding box center [568, 139] width 39 height 8
type input "2025-10-02 20:00"
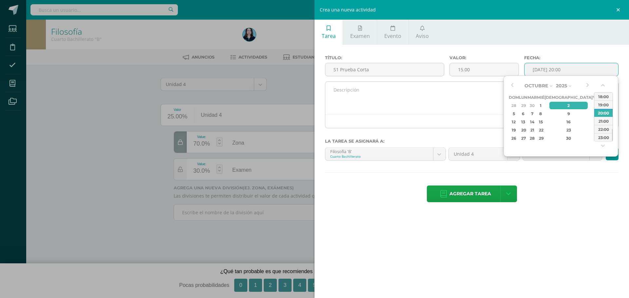
click at [412, 118] on div at bounding box center [471, 121] width 293 height 13
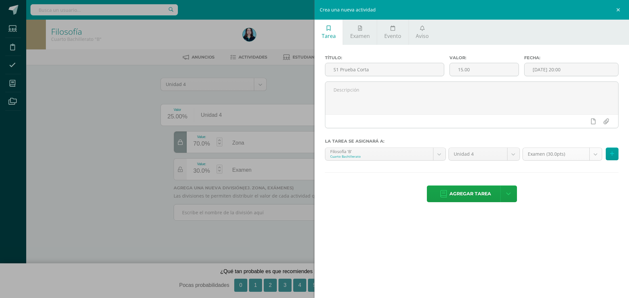
click at [543, 159] on body "Tarea asignada exitosamente Estudiantes Disciplina Asistencia Mis cursos Archiv…" at bounding box center [314, 119] width 629 height 239
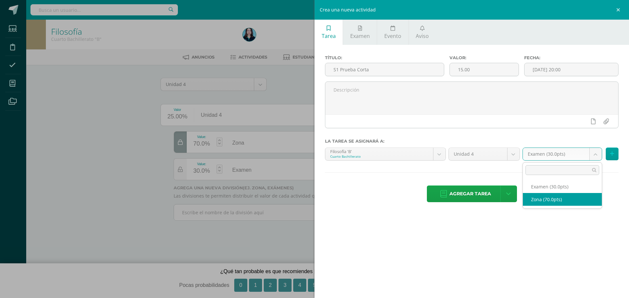
select select "50055"
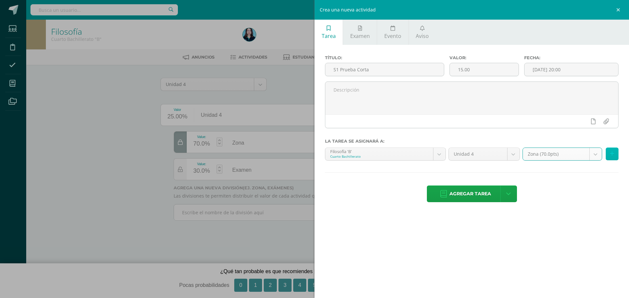
click at [613, 154] on icon at bounding box center [612, 154] width 4 height 6
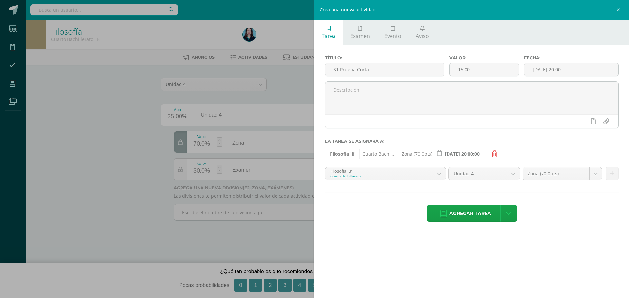
click at [426, 174] on body "Tarea asignada exitosamente Estudiantes Disciplina Asistencia Mis cursos Archiv…" at bounding box center [314, 119] width 629 height 239
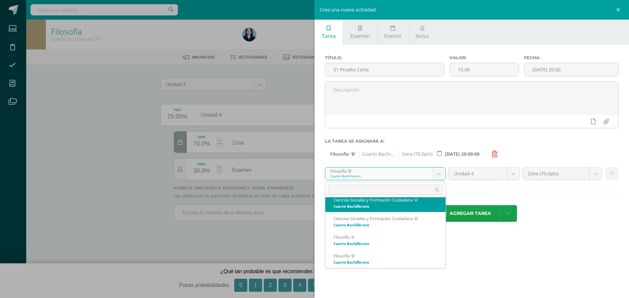
scroll to position [77, 0]
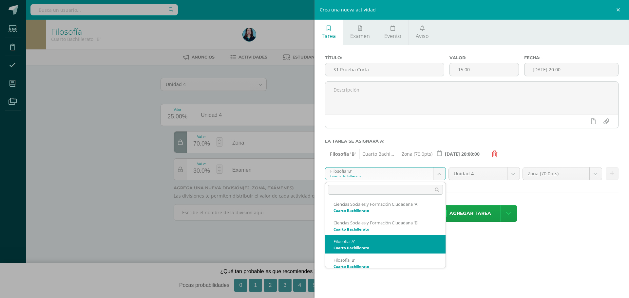
select select "29796"
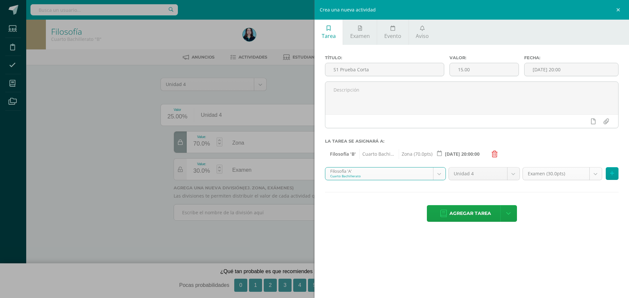
click at [594, 173] on body "Tarea asignada exitosamente Estudiantes Disciplina Asistencia Mis cursos Archiv…" at bounding box center [314, 119] width 629 height 239
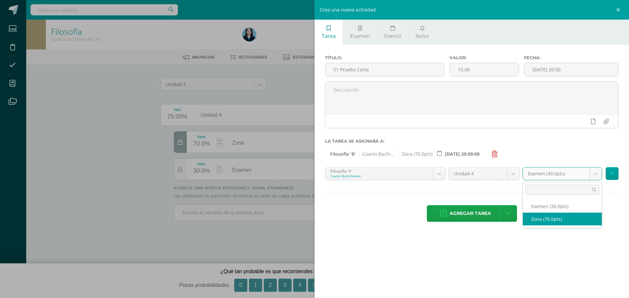
select select "50053"
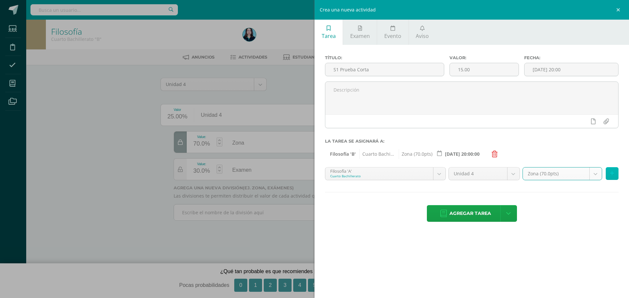
click at [609, 172] on button at bounding box center [611, 173] width 13 height 13
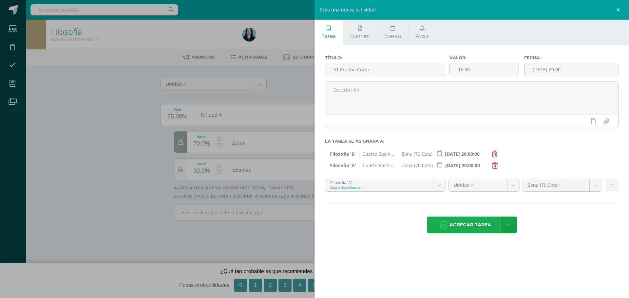
click at [463, 226] on span "Agregar tarea" at bounding box center [470, 225] width 42 height 16
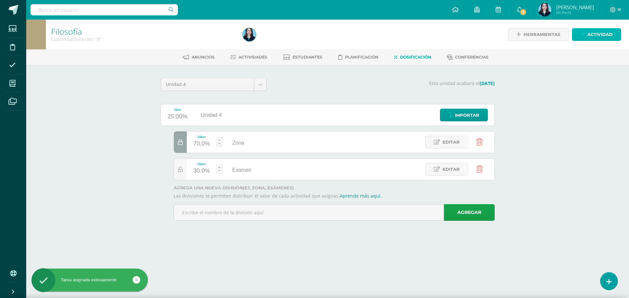
click at [601, 29] on span "Actividad" at bounding box center [599, 34] width 25 height 12
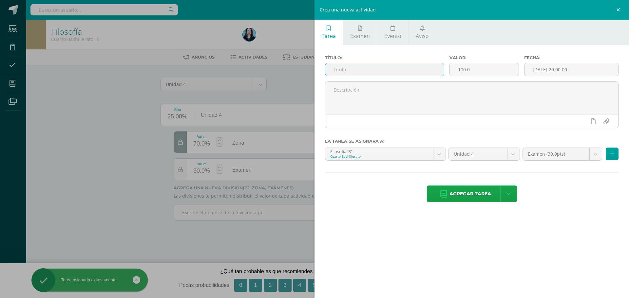
click at [399, 71] on input "text" at bounding box center [384, 69] width 119 height 13
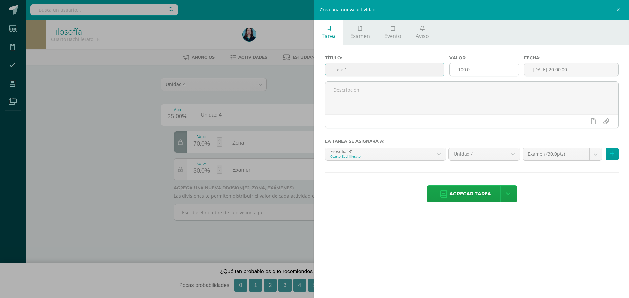
type input "Fase 1"
click at [486, 71] on input "100.0" at bounding box center [483, 69] width 69 height 13
type input "10.00"
click at [536, 71] on input "[DATE] 20:00:00" at bounding box center [571, 69] width 94 height 13
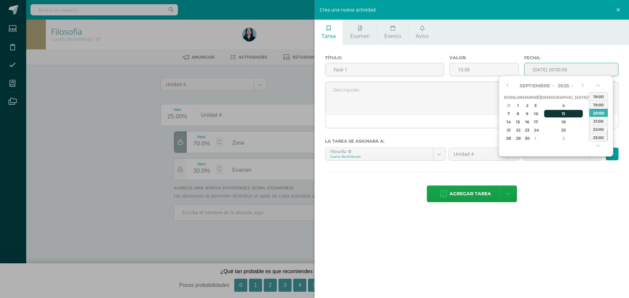
click at [558, 113] on div "11" at bounding box center [563, 114] width 39 height 8
type input "2025-09-11 20:00"
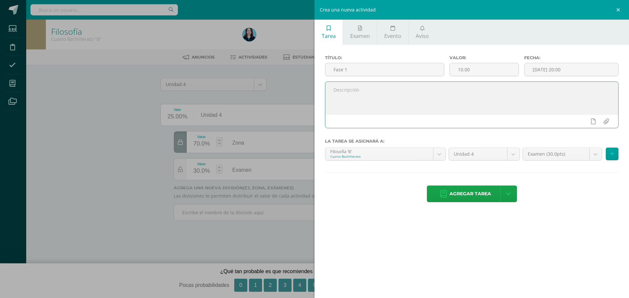
click at [454, 93] on textarea at bounding box center [471, 98] width 293 height 33
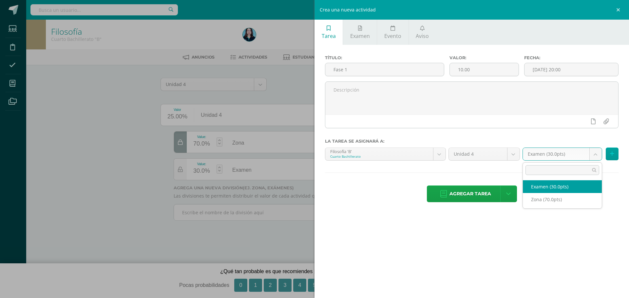
click at [551, 154] on body "Tarea asignada exitosamente Estudiantes Disciplina Asistencia Mis cursos Archiv…" at bounding box center [314, 119] width 629 height 239
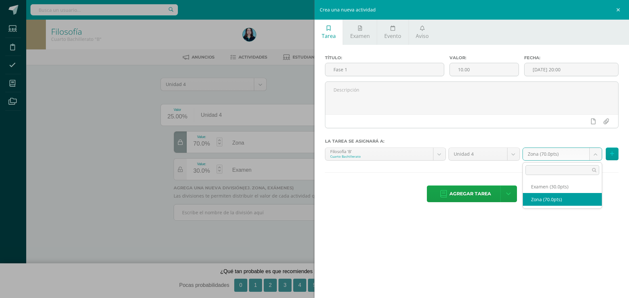
click at [554, 154] on body "Tarea asignada exitosamente Estudiantes Disciplina Asistencia Mis cursos Archiv…" at bounding box center [314, 119] width 629 height 239
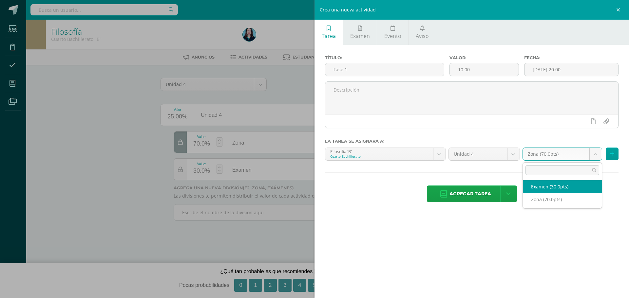
select select "50056"
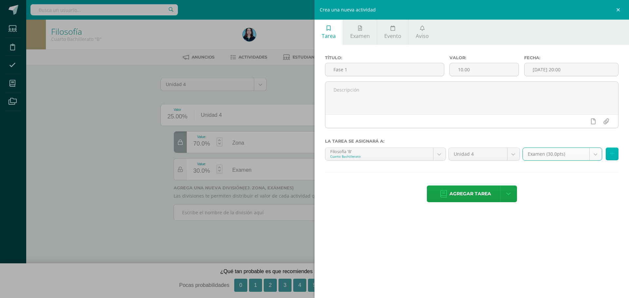
click at [609, 155] on button at bounding box center [611, 154] width 13 height 13
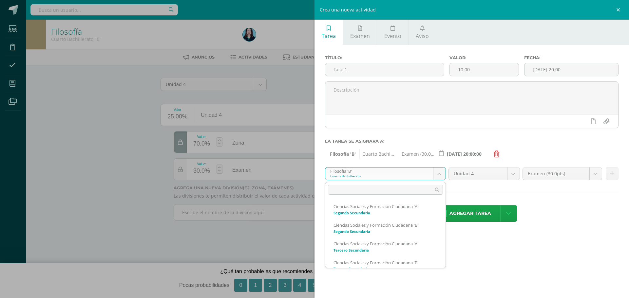
click at [442, 175] on body "Tarea asignada exitosamente Estudiantes Disciplina Asistencia Mis cursos Archiv…" at bounding box center [314, 119] width 629 height 239
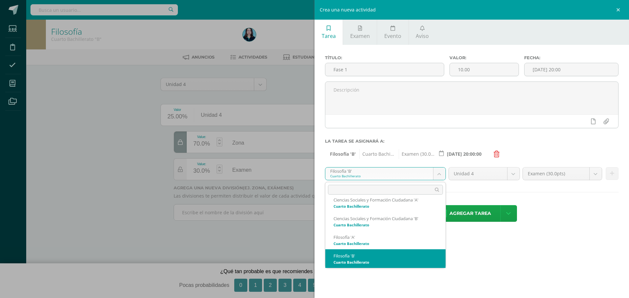
scroll to position [77, 0]
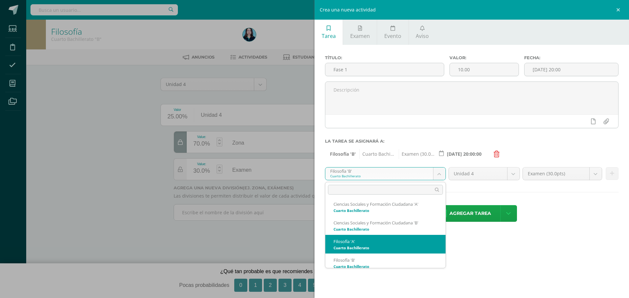
select select "29796"
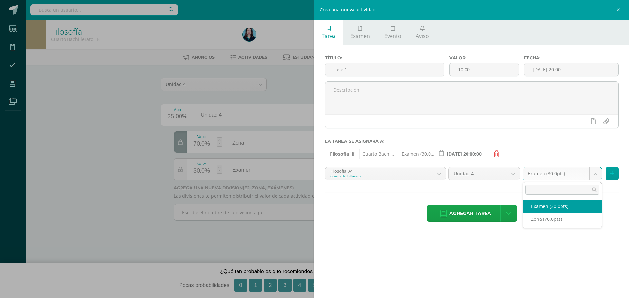
click at [576, 173] on body "Tarea asignada exitosamente Estudiantes Disciplina Asistencia Mis cursos Archiv…" at bounding box center [314, 119] width 629 height 239
select select "50054"
click at [610, 175] on icon at bounding box center [612, 174] width 4 height 6
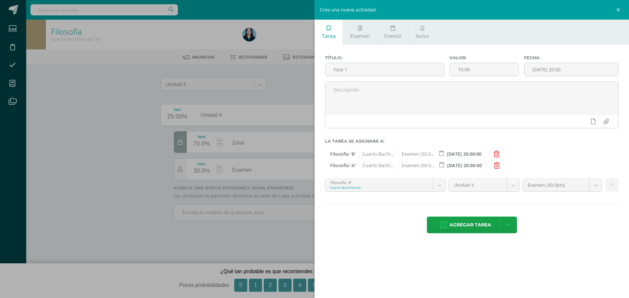
drag, startPoint x: 482, startPoint y: 224, endPoint x: 469, endPoint y: 81, distance: 144.0
click at [469, 81] on div "Título: Fase 1 Valor: 10.00 Fecha: 2025-09-11 20:00 La tarea se asignará a: Fil…" at bounding box center [471, 145] width 314 height 200
click at [470, 68] on input "10.00" at bounding box center [483, 69] width 69 height 13
type input "1"
type input "5.00"
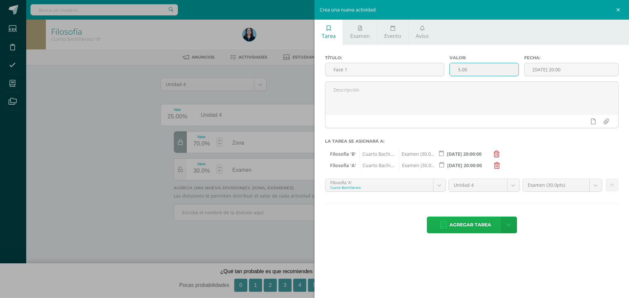
click at [459, 220] on span "Agregar tarea" at bounding box center [470, 225] width 42 height 16
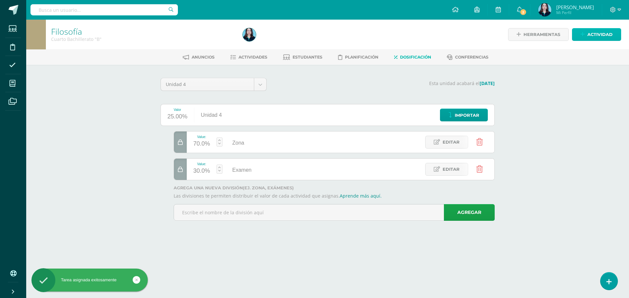
click at [574, 33] on link "Actividad" at bounding box center [596, 34] width 49 height 13
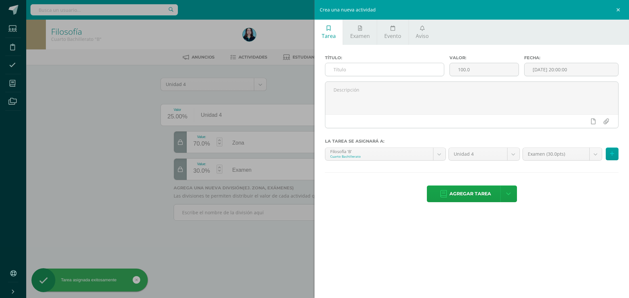
click at [354, 64] on input "text" at bounding box center [384, 69] width 119 height 13
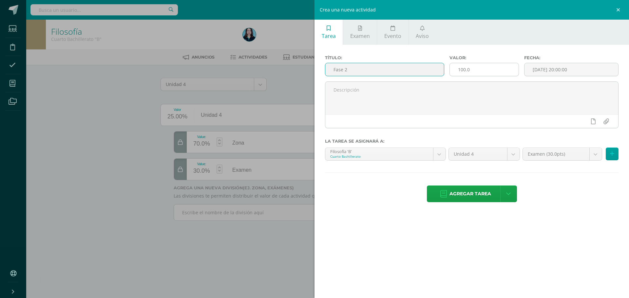
type input "Fase 2"
click at [500, 70] on input "100.0" at bounding box center [483, 69] width 69 height 13
type input "10.00"
click at [561, 72] on input "[DATE] 20:00:00" at bounding box center [571, 69] width 94 height 13
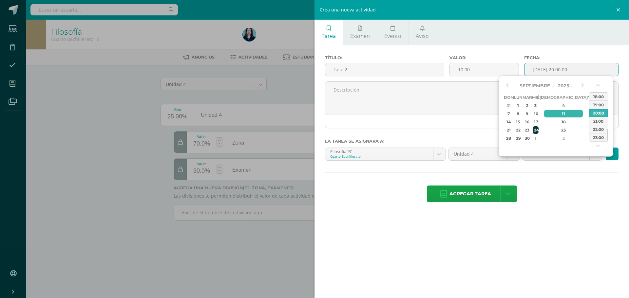
click at [538, 131] on div "24" at bounding box center [535, 130] width 6 height 8
type input "[DATE] 20:00"
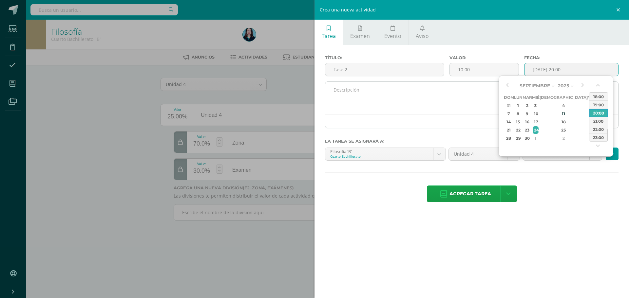
click at [408, 99] on textarea at bounding box center [471, 98] width 293 height 33
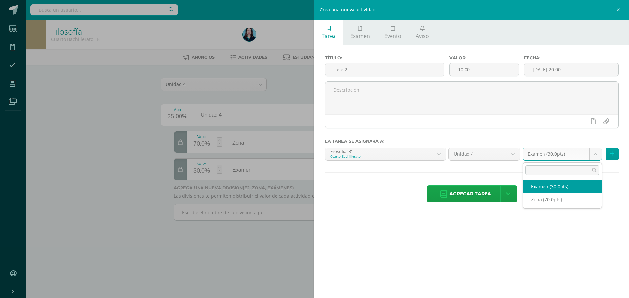
click at [549, 151] on body "Tarea asignada exitosamente Estudiantes Disciplina Asistencia Mis cursos Archiv…" at bounding box center [314, 119] width 629 height 239
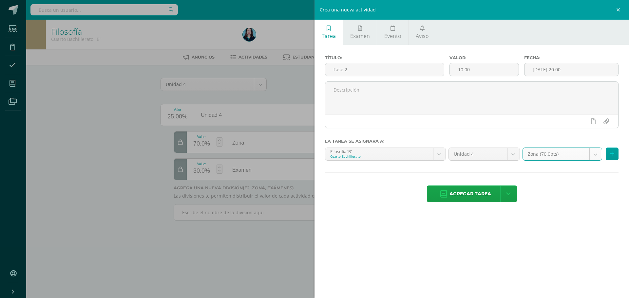
click at [548, 158] on body "Tarea asignada exitosamente Estudiantes Disciplina Asistencia Mis cursos Archiv…" at bounding box center [314, 119] width 629 height 239
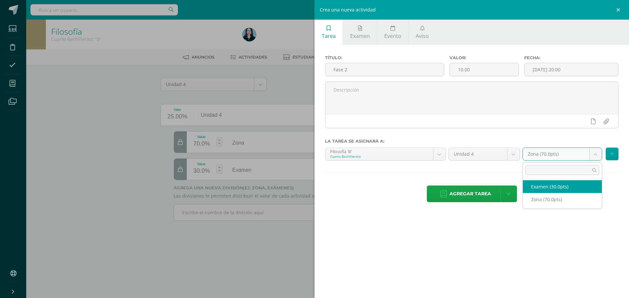
select select "50056"
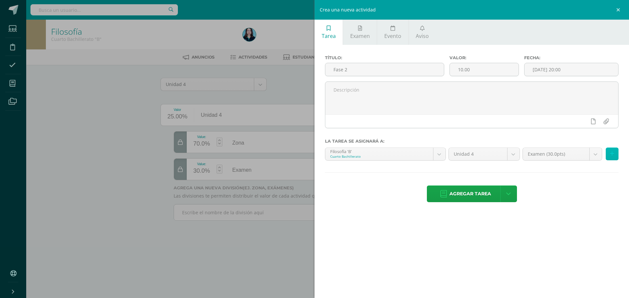
click at [610, 152] on icon at bounding box center [612, 154] width 4 height 6
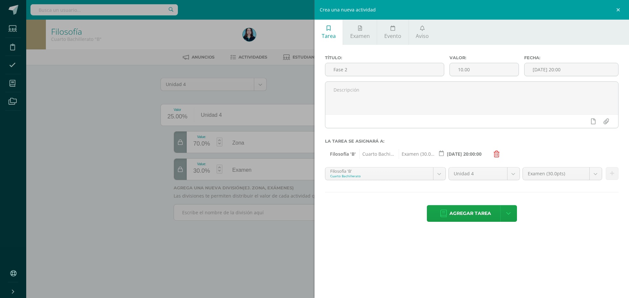
click at [430, 172] on body "Tarea asignada exitosamente Estudiantes Disciplina Asistencia Mis cursos Archiv…" at bounding box center [314, 119] width 629 height 239
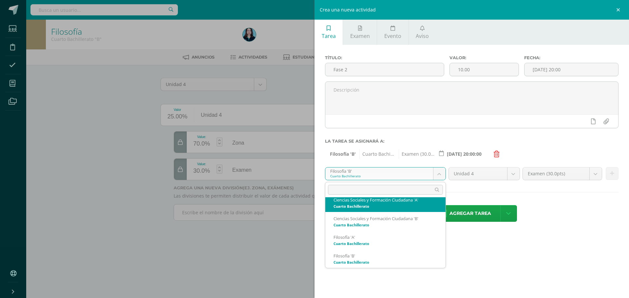
scroll to position [77, 0]
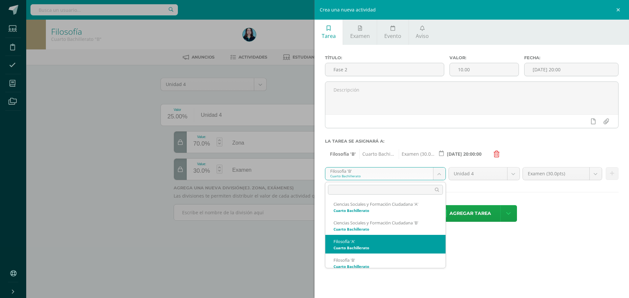
select select "29796"
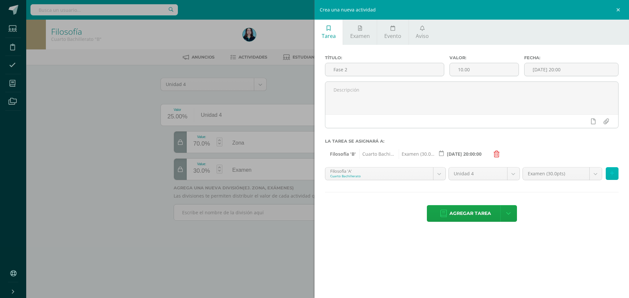
click at [617, 171] on button at bounding box center [611, 173] width 13 height 13
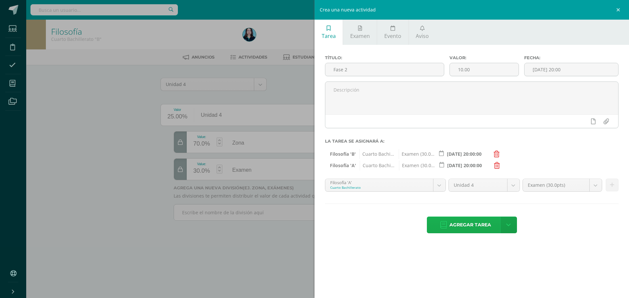
click at [464, 224] on span "Agregar tarea" at bounding box center [470, 225] width 42 height 16
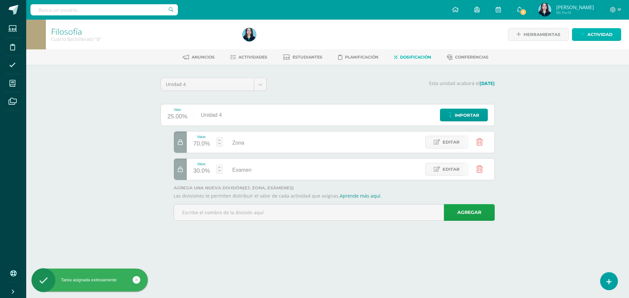
click at [594, 40] on link "Actividad" at bounding box center [596, 34] width 49 height 13
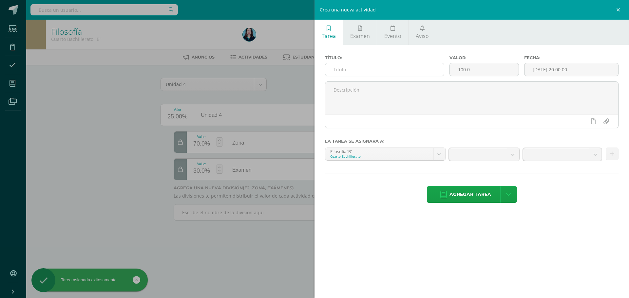
click at [395, 66] on input "text" at bounding box center [384, 69] width 119 height 13
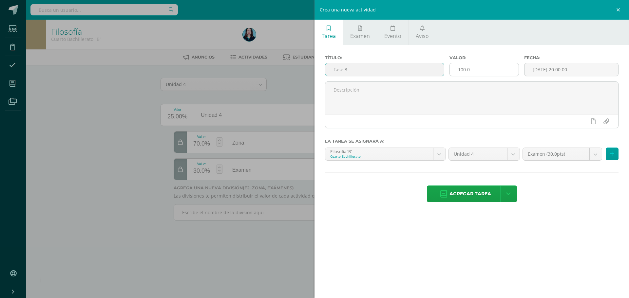
type input "Fase 3"
click at [485, 68] on input "100.0" at bounding box center [483, 69] width 69 height 13
type input "1"
type input "15.00"
click at [541, 70] on input "[DATE] 20:00:00" at bounding box center [571, 69] width 94 height 13
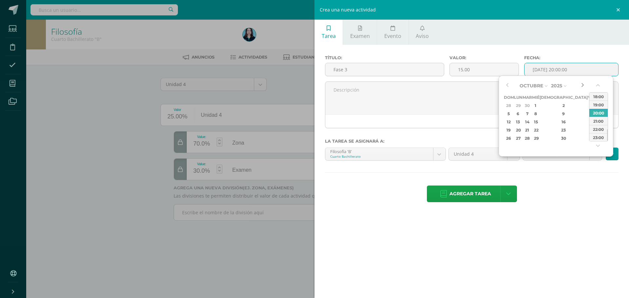
click at [581, 84] on button "button" at bounding box center [582, 86] width 7 height 10
click at [554, 113] on div "9" at bounding box center [563, 114] width 39 height 8
type input "2025-10-09 20:00"
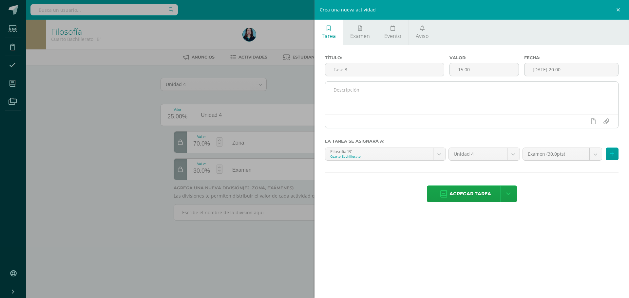
click at [383, 117] on div at bounding box center [471, 121] width 293 height 13
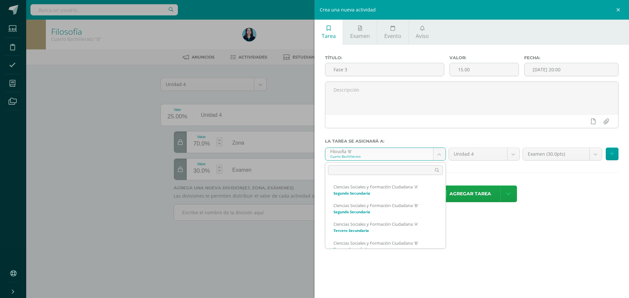
click at [441, 156] on body "Tarea asignada exitosamente Estudiantes Disciplina Asistencia Mis cursos Archiv…" at bounding box center [314, 119] width 629 height 239
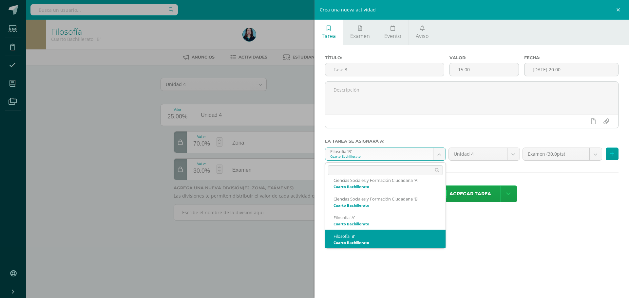
click at [441, 156] on body "Tarea asignada exitosamente Estudiantes Disciplina Asistencia Mis cursos Archiv…" at bounding box center [314, 119] width 629 height 239
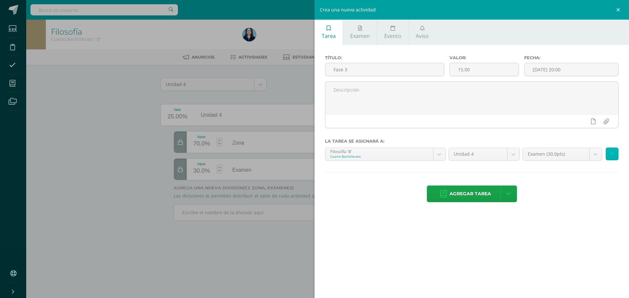
click at [614, 152] on button at bounding box center [611, 154] width 13 height 13
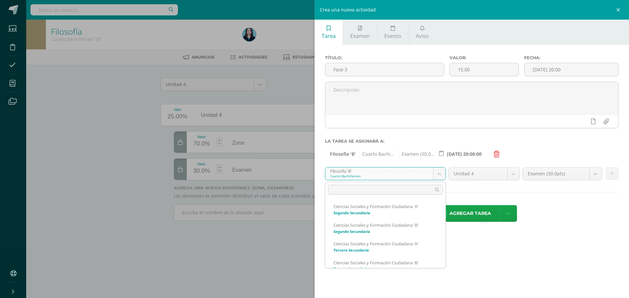
click at [423, 179] on body "Tarea asignada exitosamente Estudiantes Disciplina Asistencia Mis cursos Archiv…" at bounding box center [314, 119] width 629 height 239
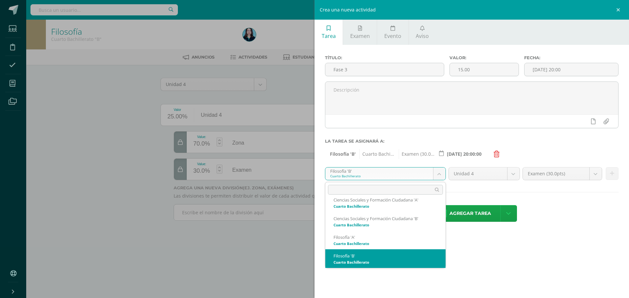
scroll to position [77, 0]
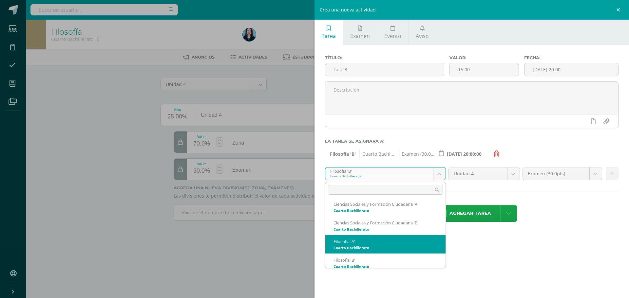
select select "29796"
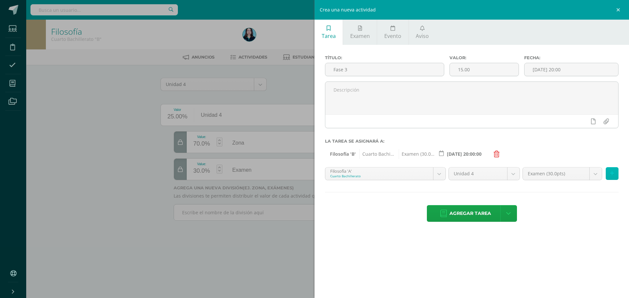
click at [612, 174] on icon at bounding box center [612, 174] width 4 height 6
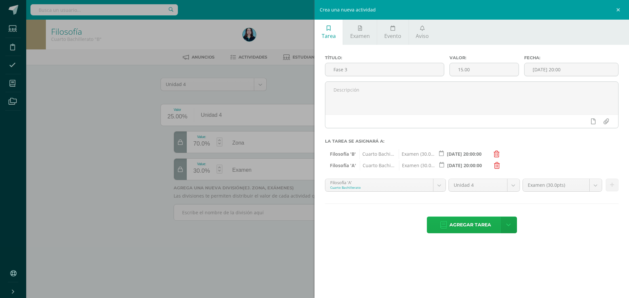
click at [480, 223] on span "Agregar tarea" at bounding box center [470, 225] width 42 height 16
